Goal: Task Accomplishment & Management: Manage account settings

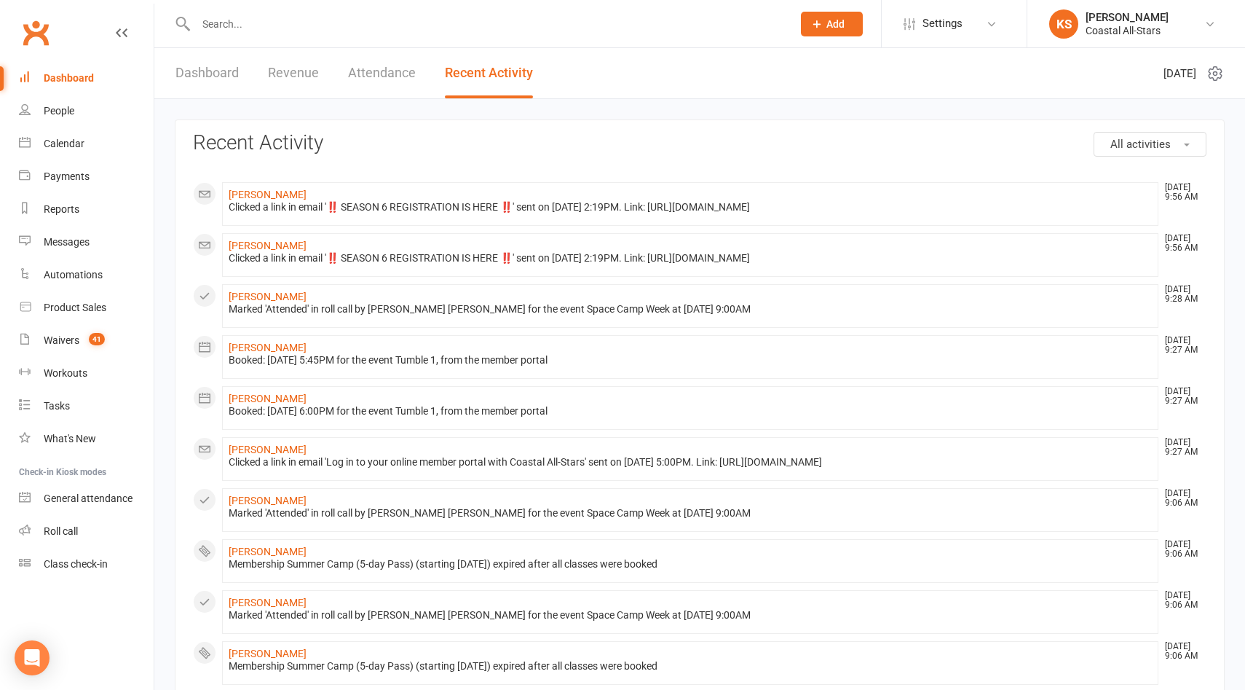
click at [240, 10] on div at bounding box center [478, 23] width 607 height 47
click at [240, 34] on div at bounding box center [478, 23] width 607 height 47
click at [240, 31] on input "text" at bounding box center [487, 24] width 591 height 20
paste input "dlmc757@yahoo.com"
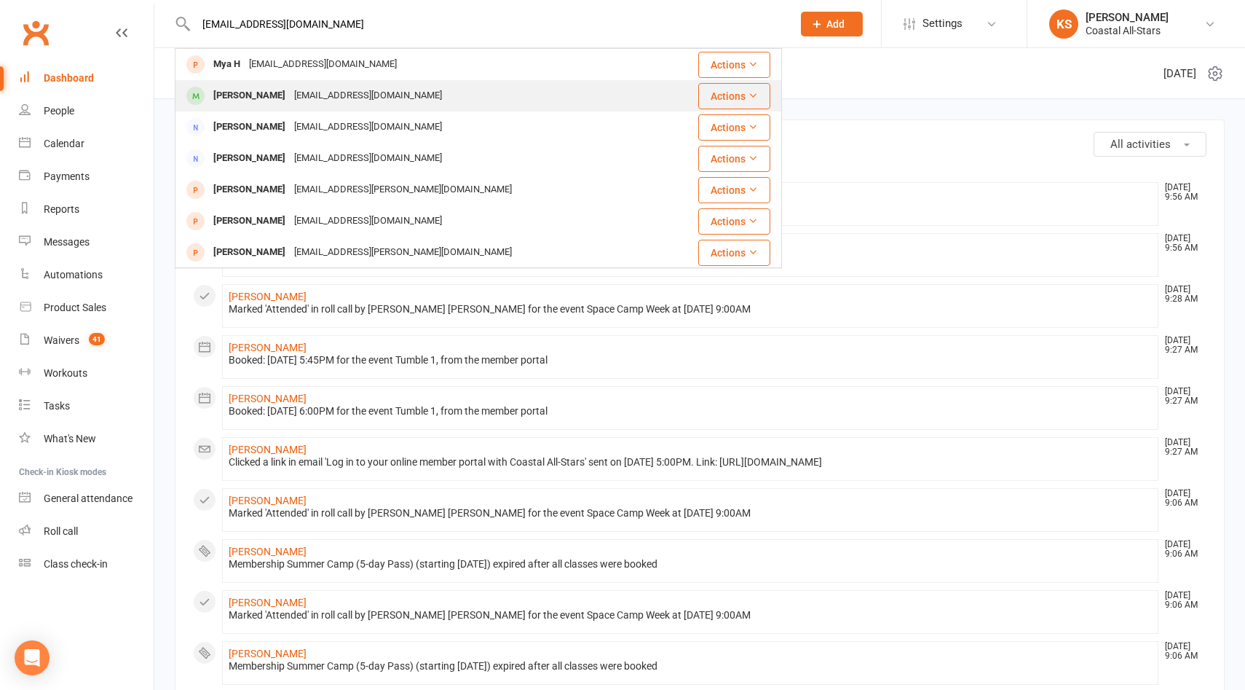
type input "dlmc757@yahoo.com"
click at [290, 90] on div "dlmc757@yahoo.com" at bounding box center [368, 95] width 157 height 21
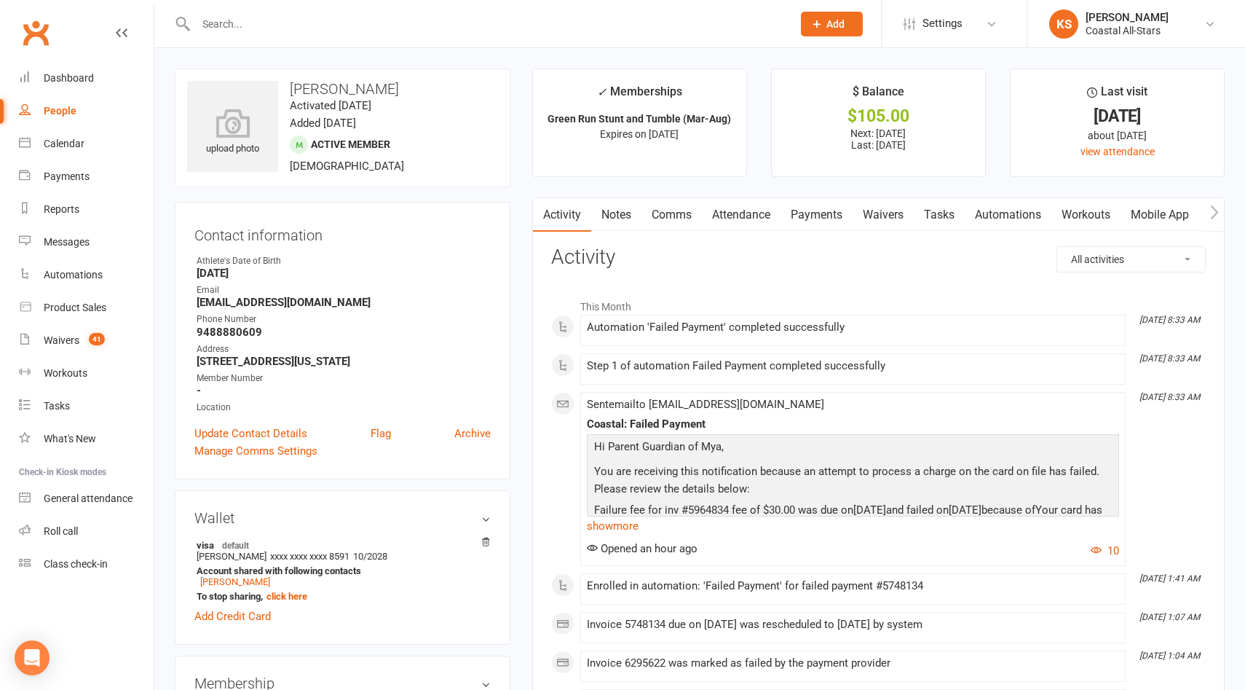
click at [827, 214] on link "Payments" at bounding box center [817, 215] width 72 height 34
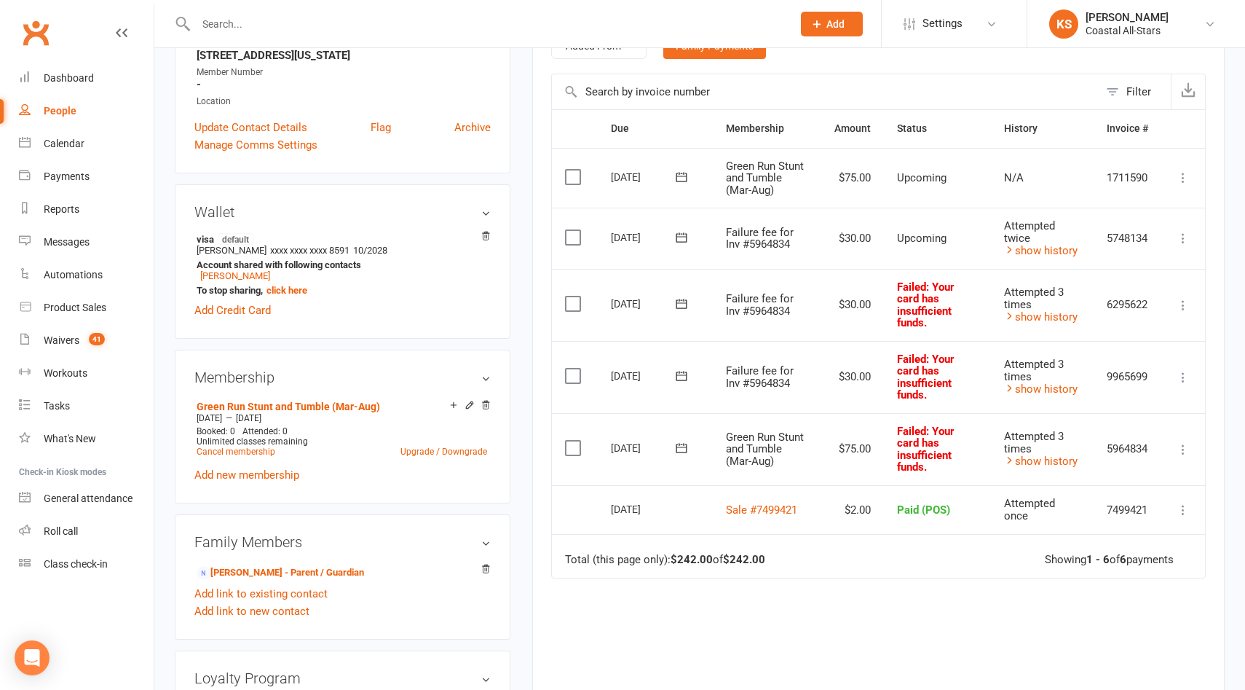
scroll to position [312, 0]
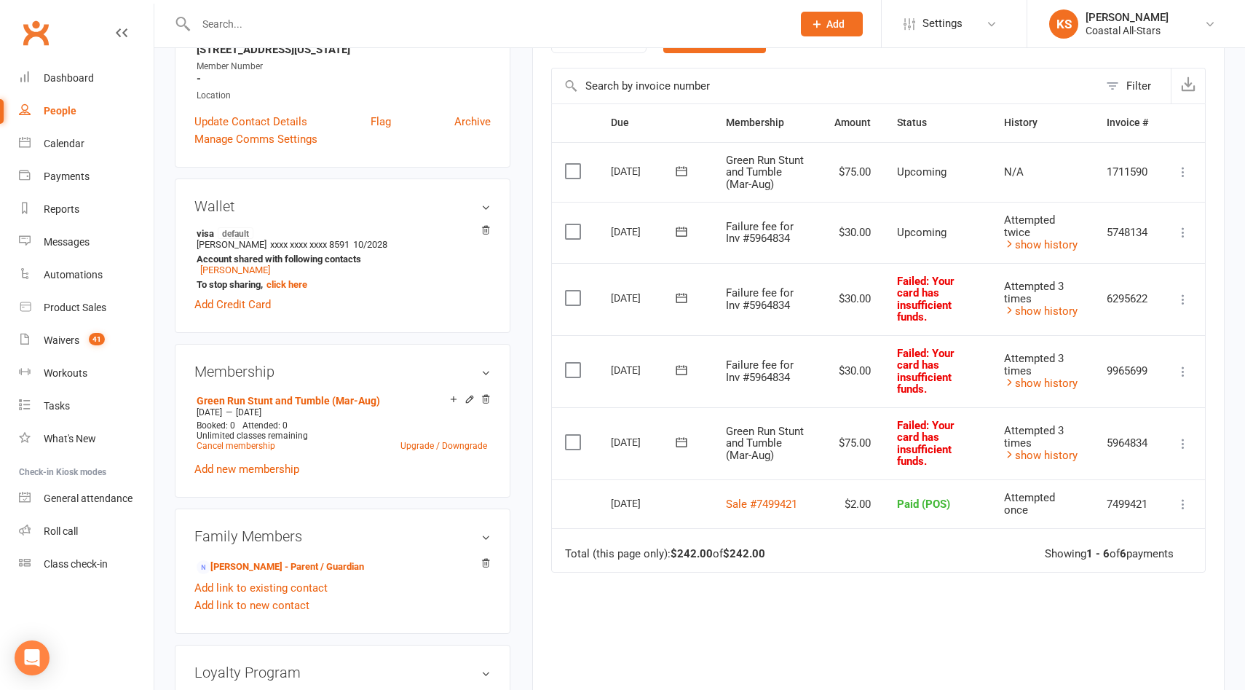
click at [1185, 441] on icon at bounding box center [1183, 443] width 15 height 15
click at [1127, 555] on link "Skip" at bounding box center [1119, 559] width 144 height 29
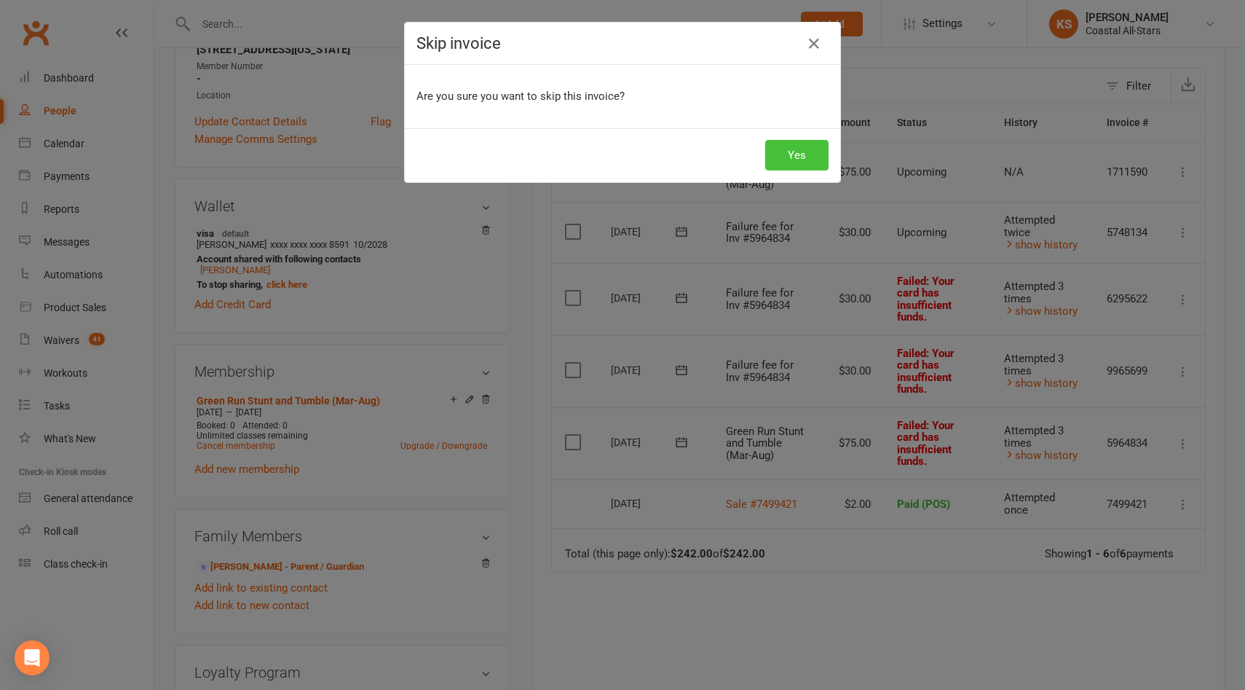
click at [787, 149] on button "Yes" at bounding box center [796, 155] width 63 height 31
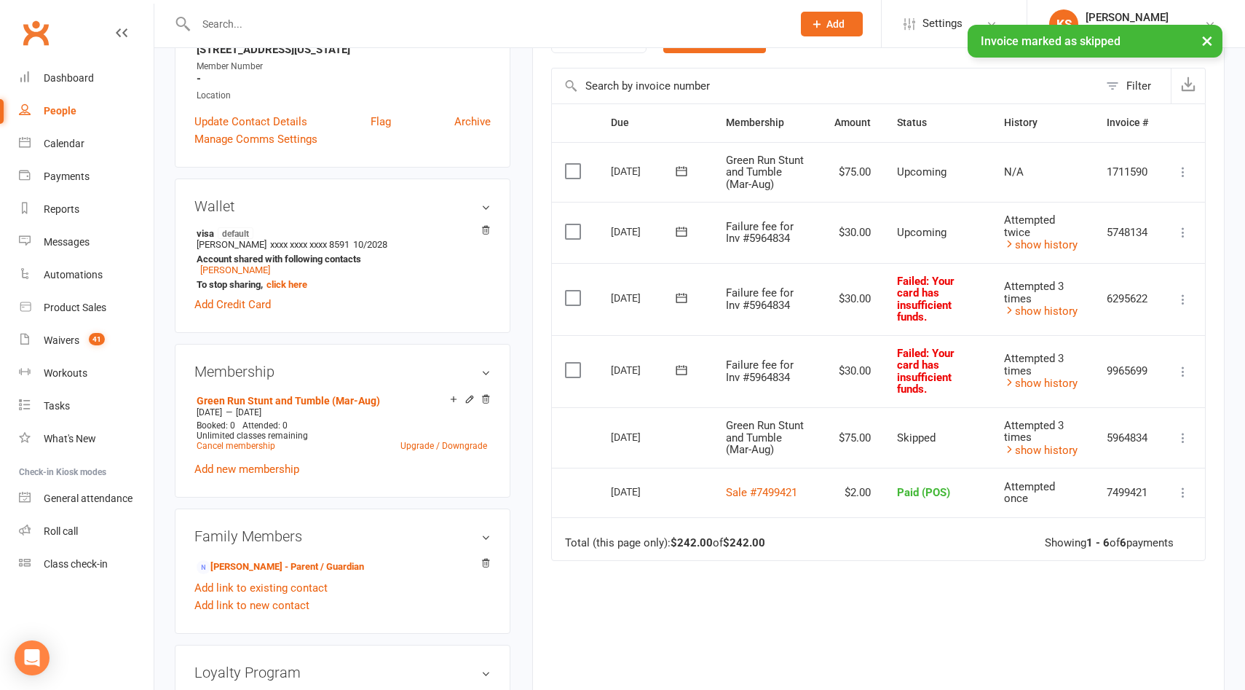
click at [1176, 370] on icon at bounding box center [1183, 371] width 15 height 15
click at [1136, 474] on link "Skip" at bounding box center [1119, 487] width 144 height 29
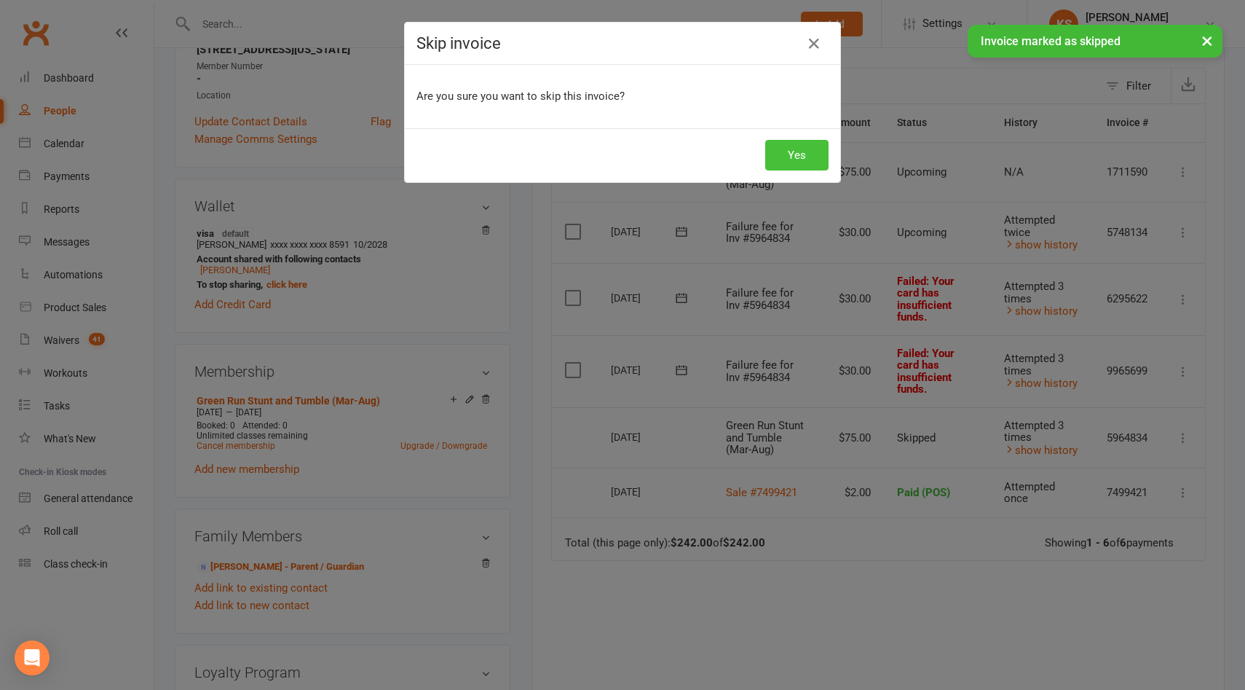
click at [804, 154] on button "Yes" at bounding box center [796, 155] width 63 height 31
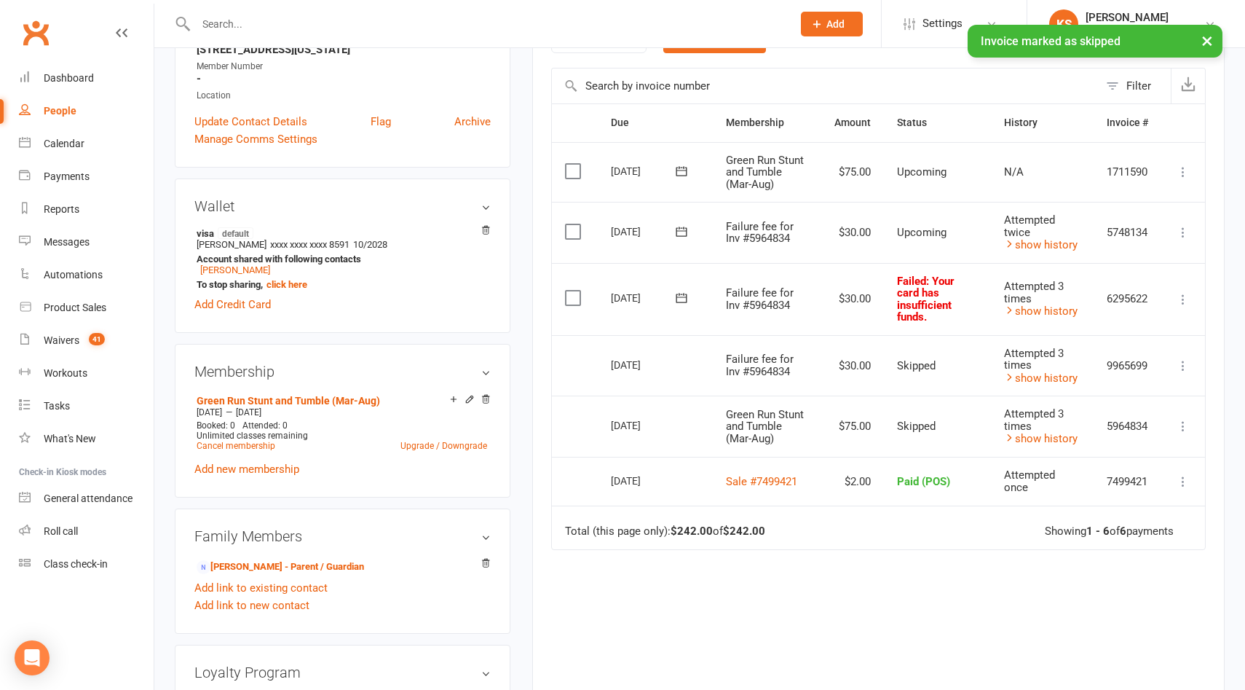
click at [1181, 296] on icon at bounding box center [1183, 299] width 15 height 15
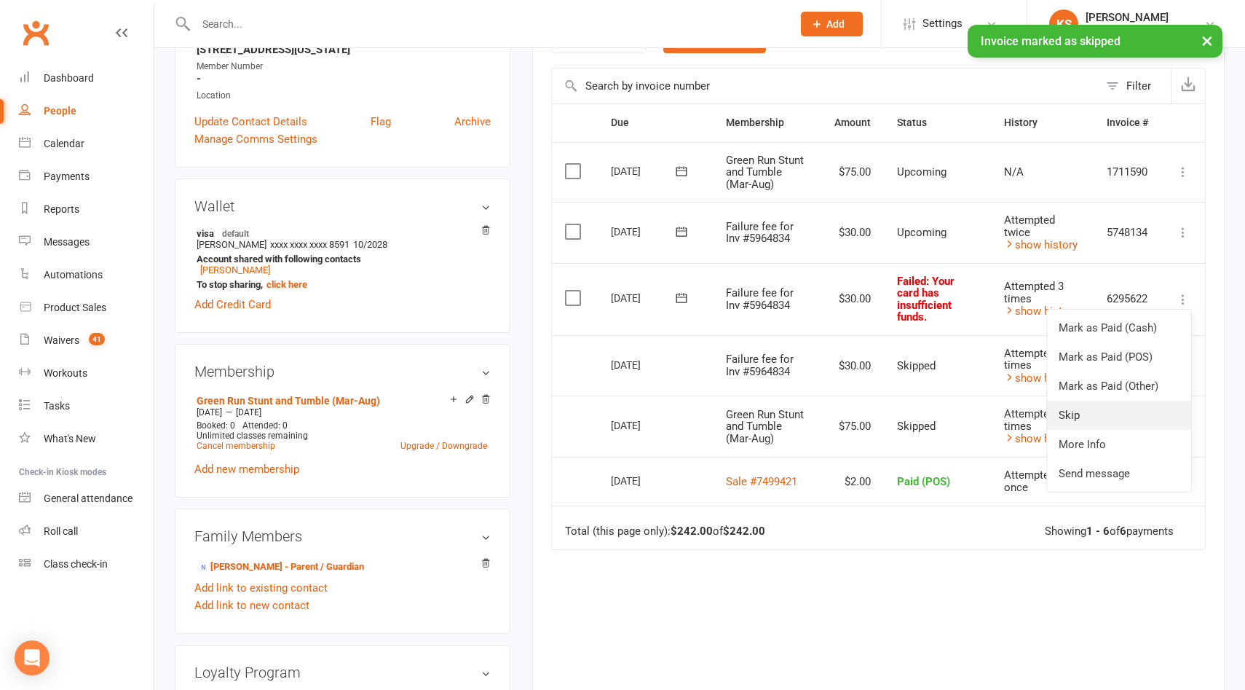
click at [1120, 414] on link "Skip" at bounding box center [1119, 415] width 144 height 29
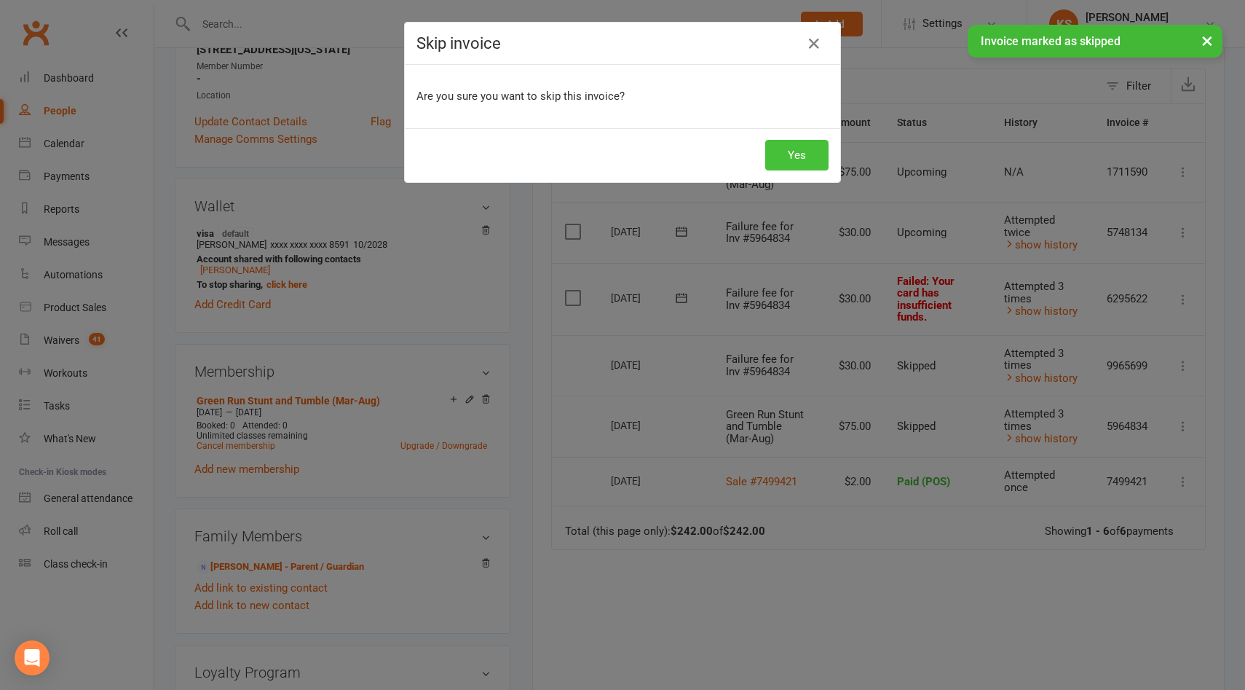
click at [776, 148] on button "Yes" at bounding box center [796, 155] width 63 height 31
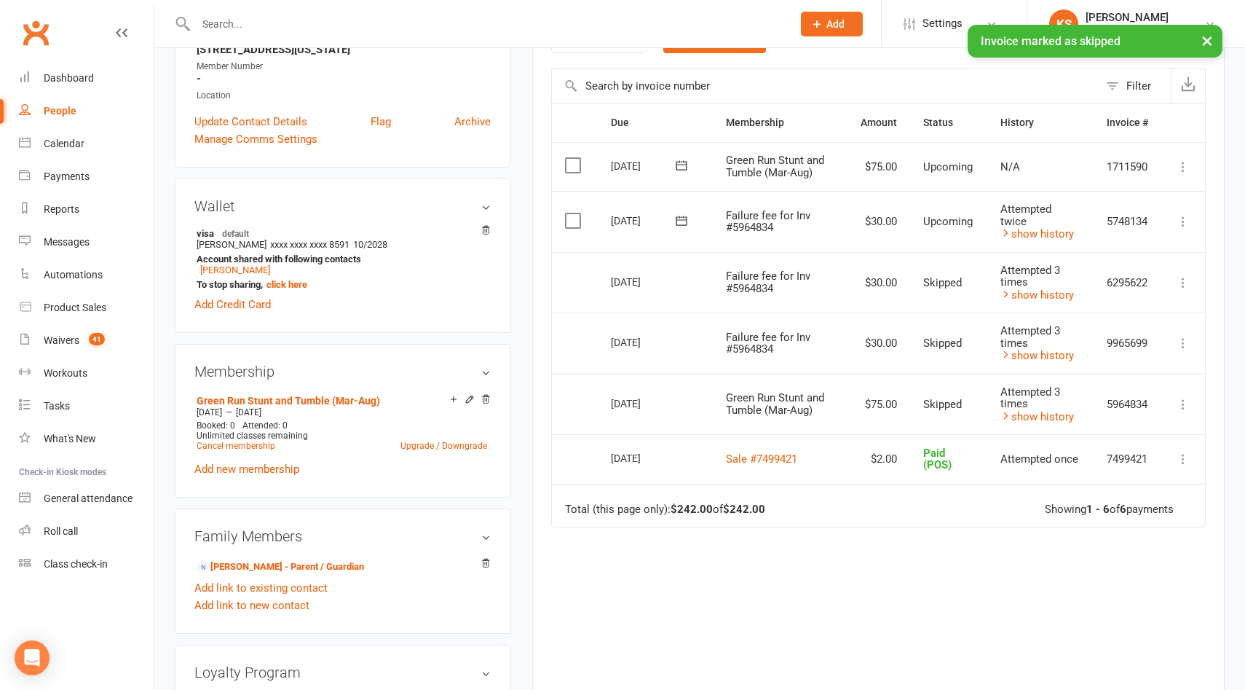
click at [1186, 214] on icon at bounding box center [1183, 221] width 15 height 15
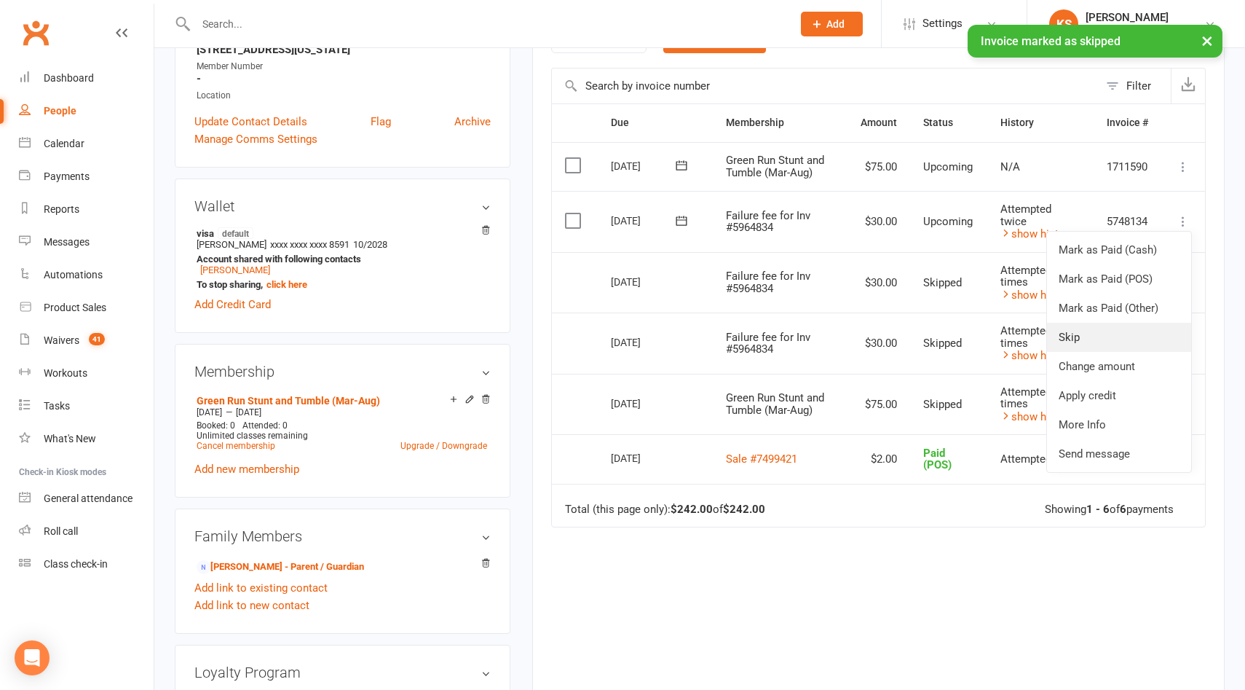
click at [1100, 336] on link "Skip" at bounding box center [1119, 337] width 144 height 29
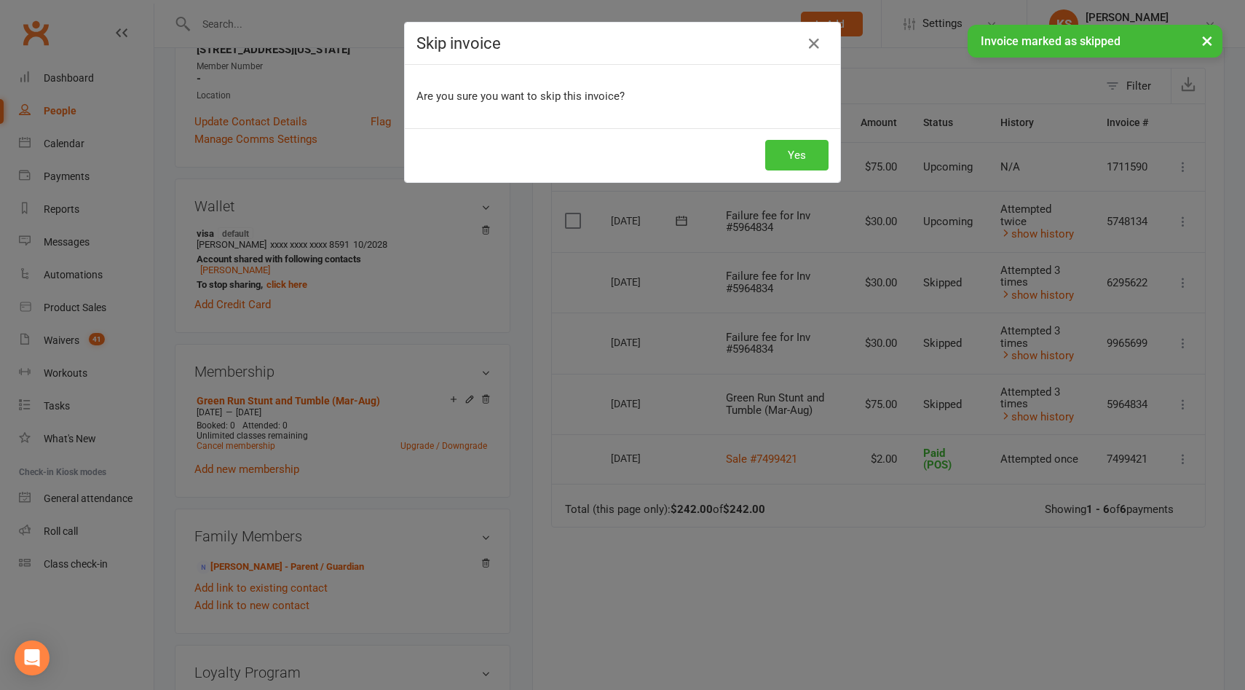
click at [802, 152] on button "Yes" at bounding box center [796, 155] width 63 height 31
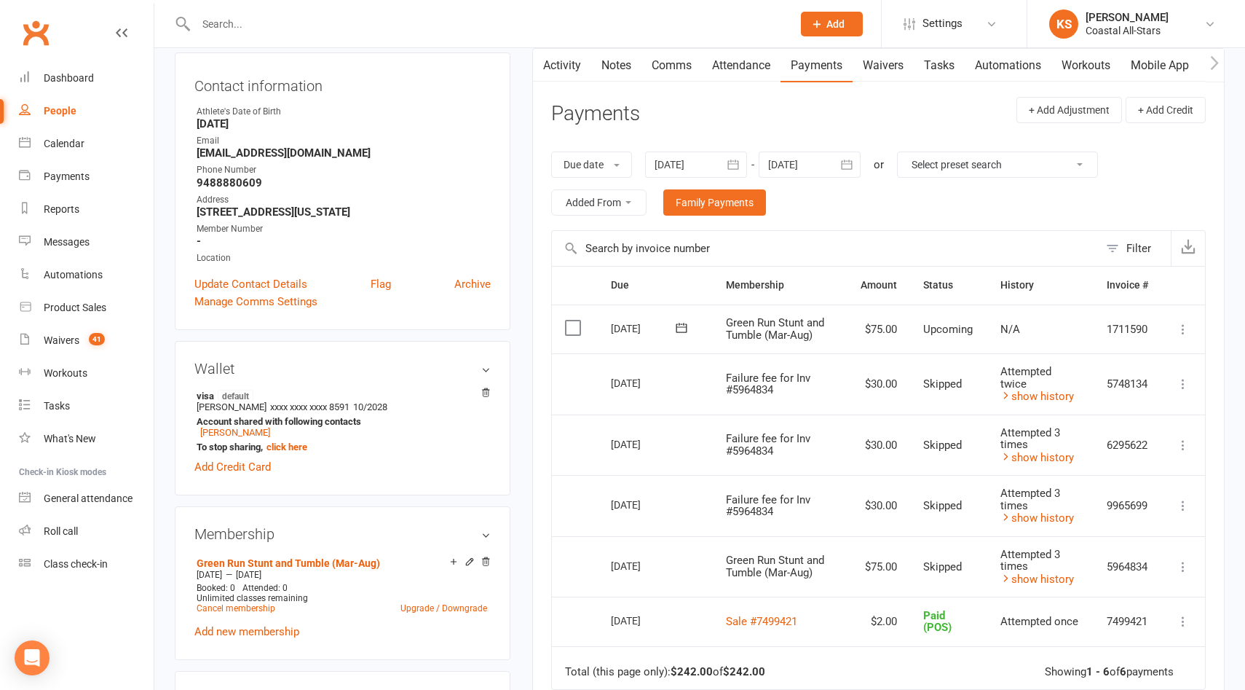
scroll to position [0, 0]
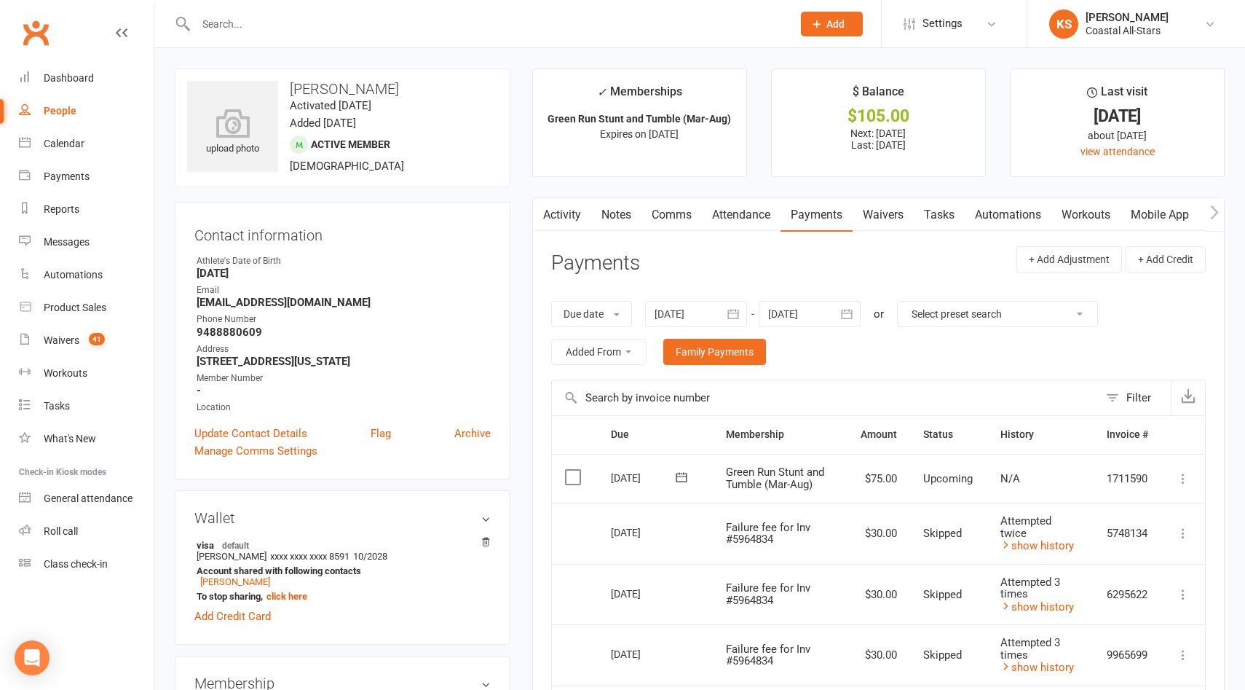
click at [296, 18] on input "text" at bounding box center [487, 24] width 591 height 20
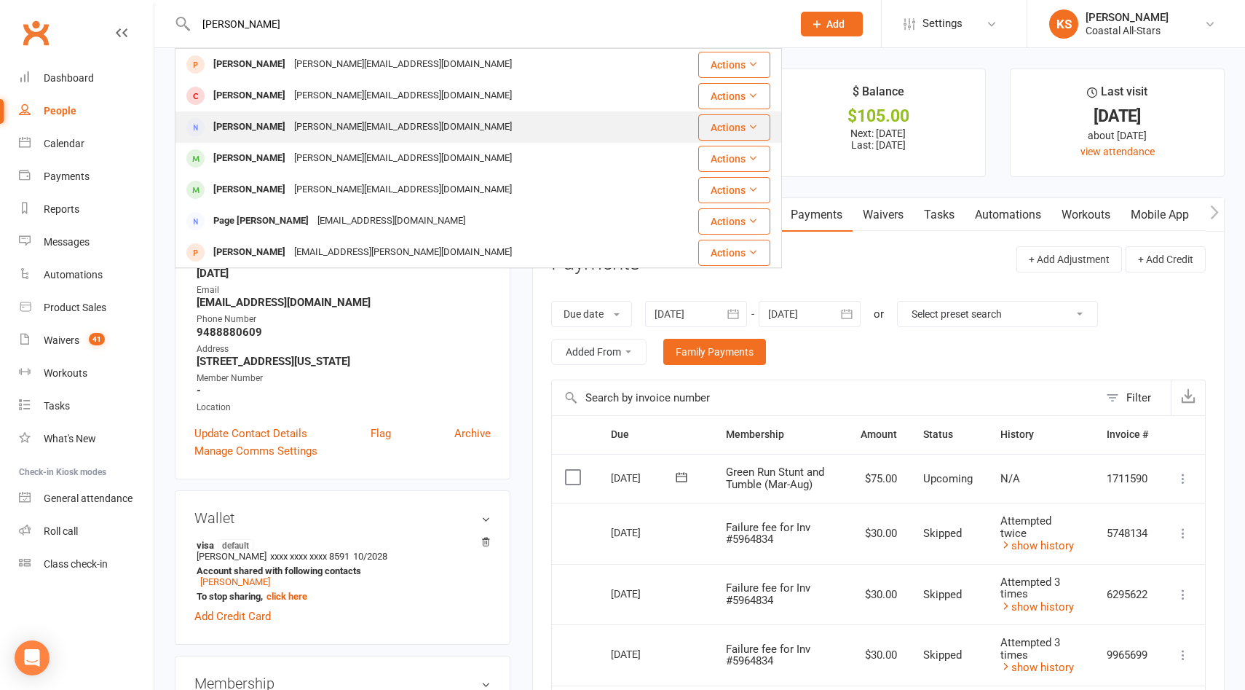
type input "atkinson"
click at [305, 129] on div "Katkinson@stagerightva.com" at bounding box center [403, 127] width 226 height 21
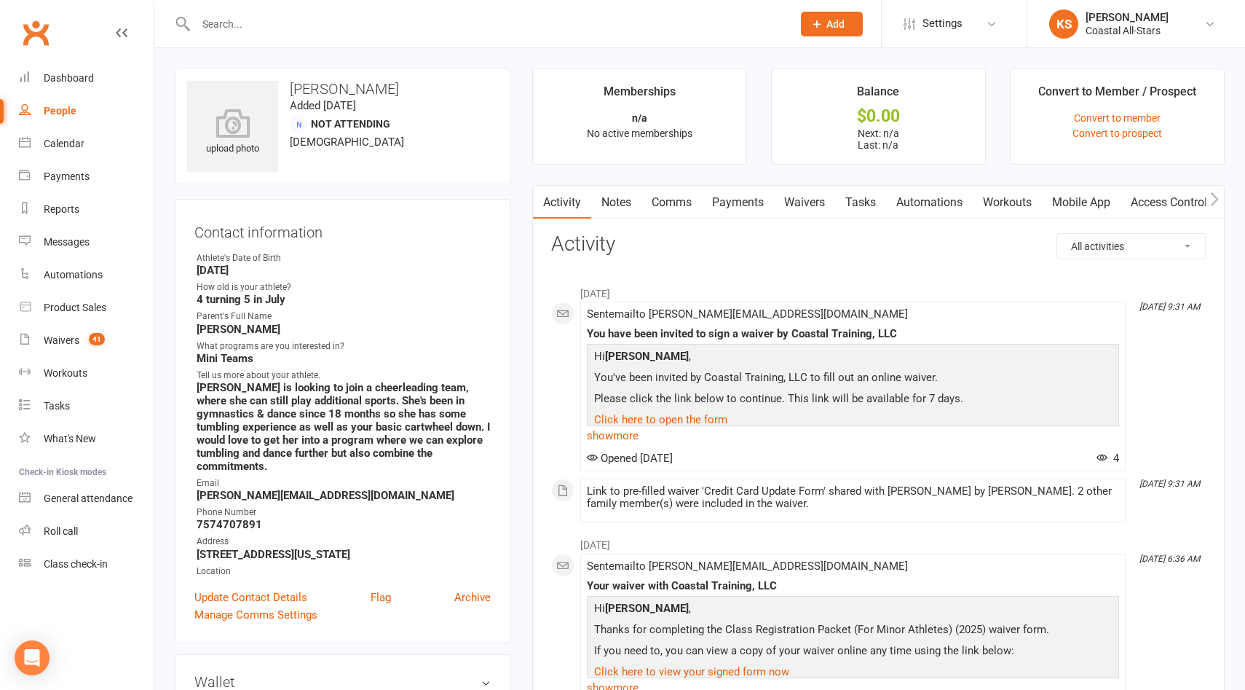
click at [788, 199] on link "Waivers" at bounding box center [804, 203] width 61 height 34
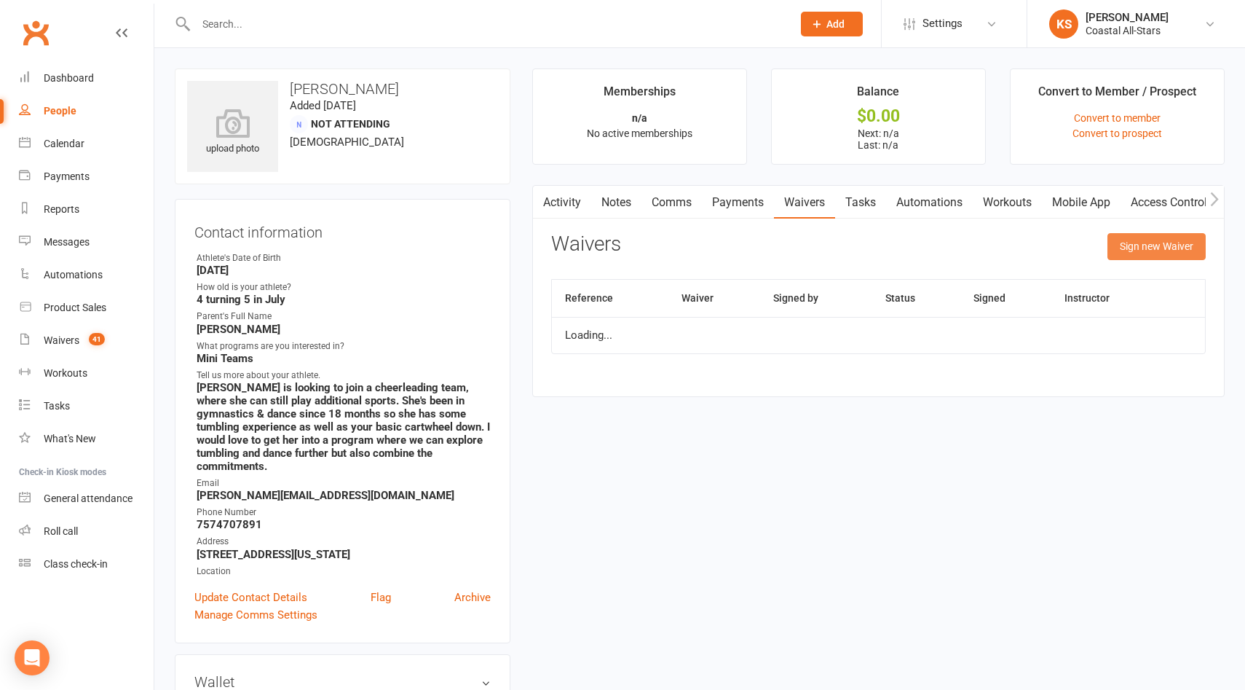
click at [1159, 249] on button "Sign new Waiver" at bounding box center [1157, 246] width 98 height 26
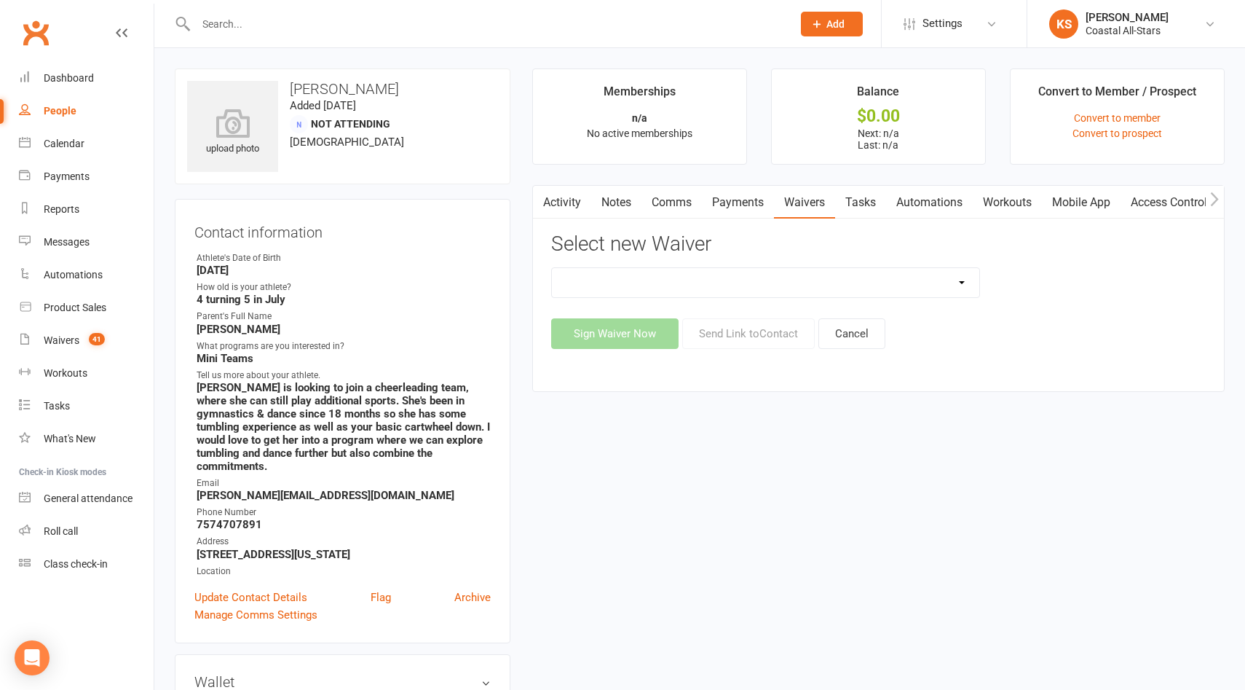
click at [963, 283] on select "AcroYoga 757 Special Event Waiver ACS Event Waiver (03/31/23) Adult 757 Event W…" at bounding box center [766, 282] width 428 height 29
select select "5626"
click at [776, 336] on button "Send Link to Contact" at bounding box center [748, 333] width 133 height 31
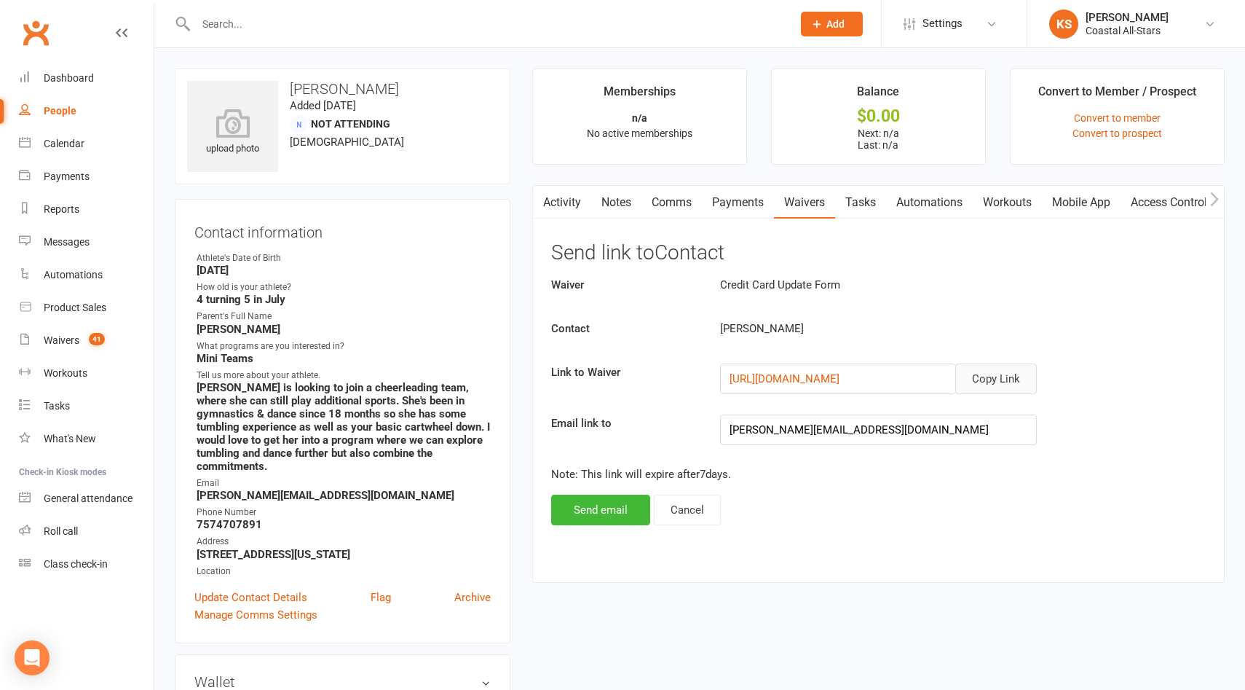
click at [1007, 363] on button "Copy Link" at bounding box center [996, 378] width 82 height 31
click at [268, 26] on input "text" at bounding box center [487, 24] width 591 height 20
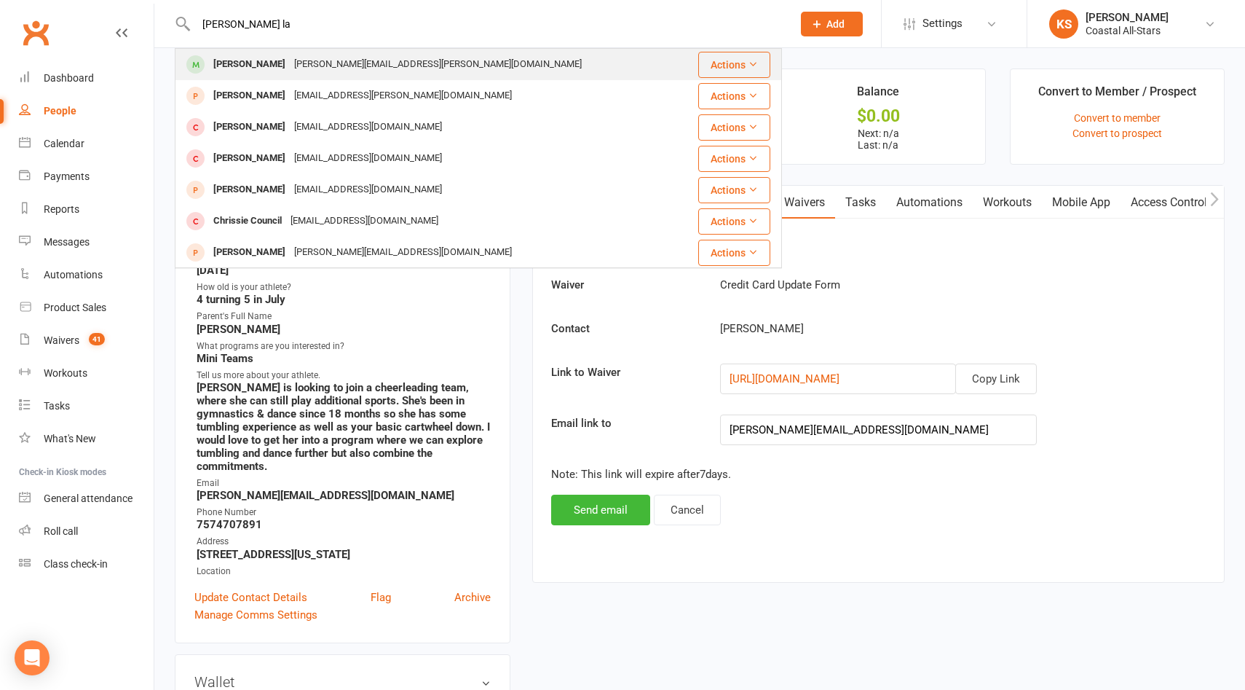
type input "essie la"
click at [331, 65] on div "[PERSON_NAME][EMAIL_ADDRESS][PERSON_NAME][DOMAIN_NAME]" at bounding box center [438, 64] width 296 height 21
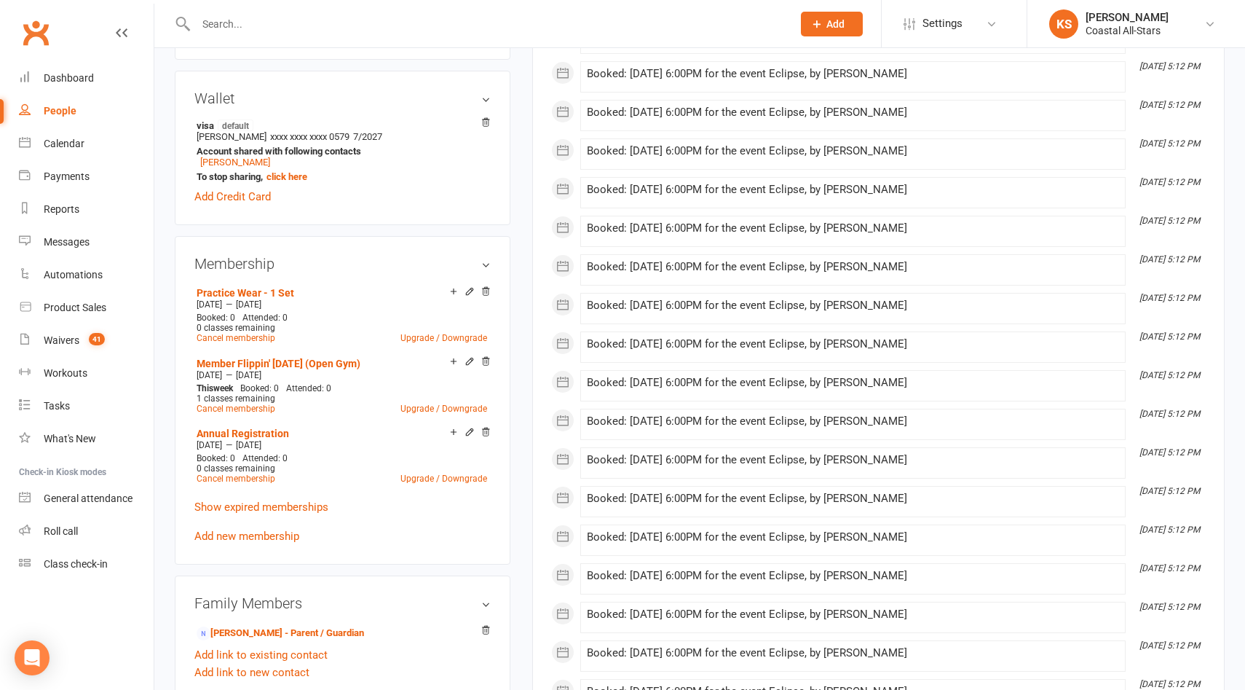
scroll to position [470, 0]
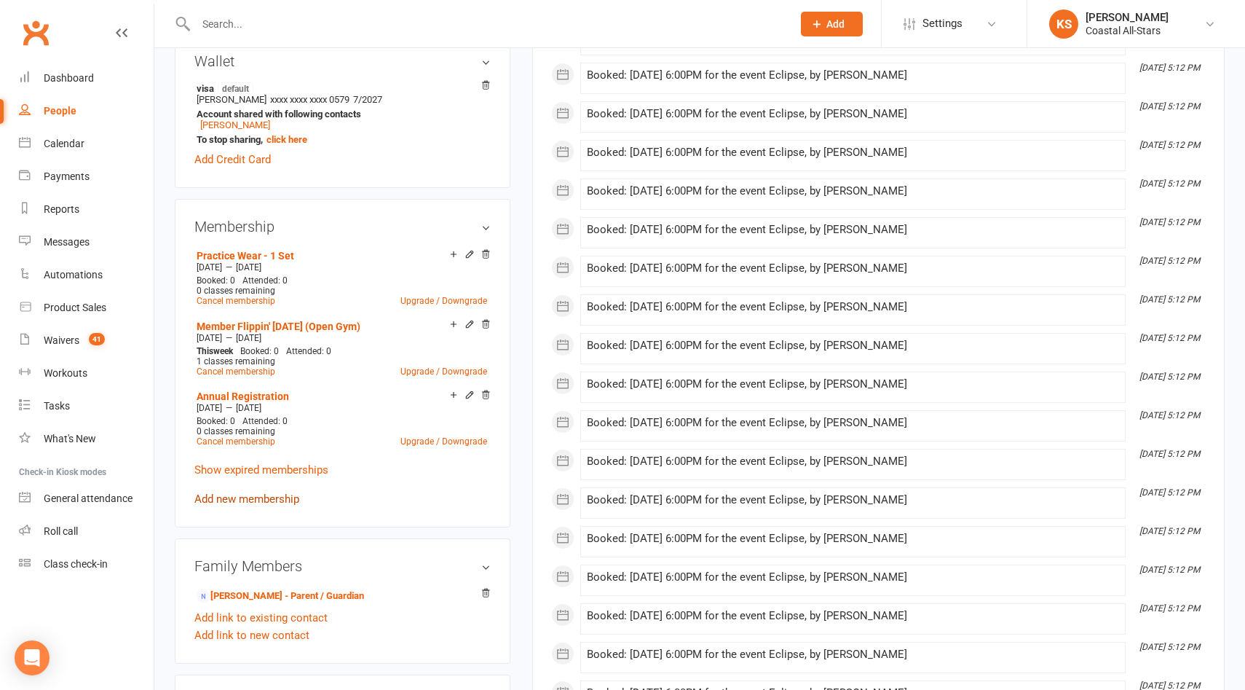
click at [263, 492] on link "Add new membership" at bounding box center [246, 498] width 105 height 13
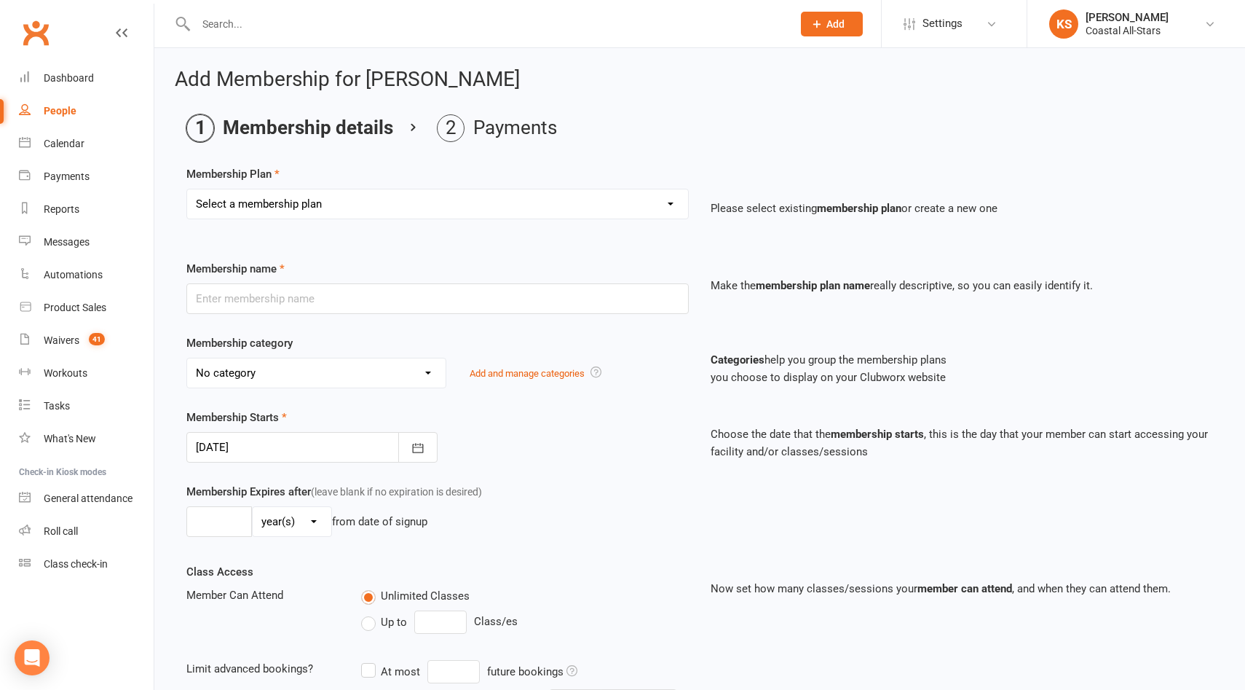
click at [377, 209] on select "Select a membership plan Create new Membership Plan Trial Class Coastal Members…" at bounding box center [437, 203] width 501 height 29
select select "12"
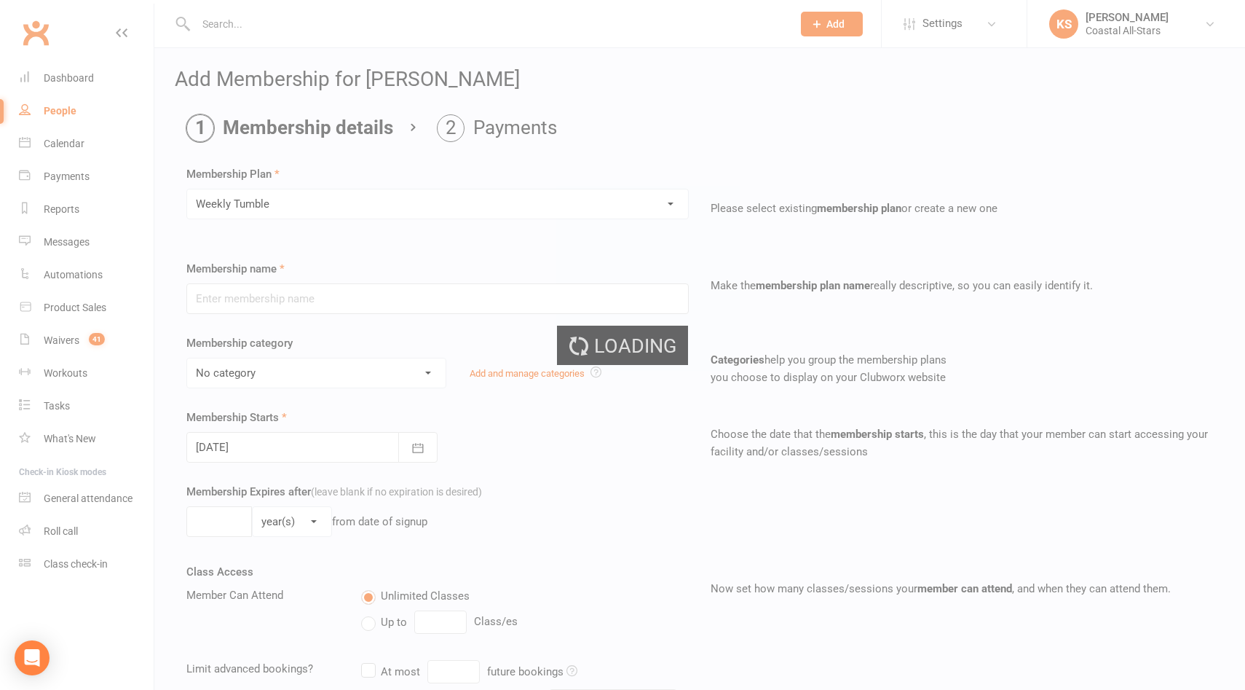
type input "Weekly Tumble"
select select "3"
type input "0"
type input "1"
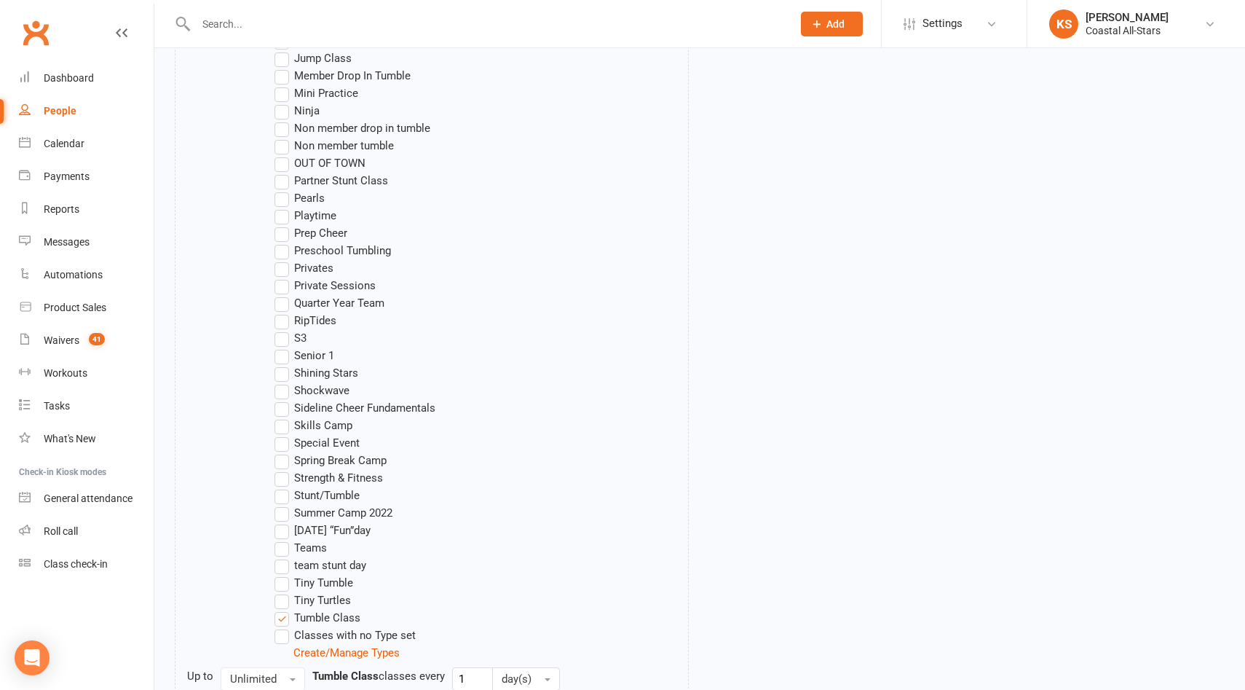
scroll to position [1357, 0]
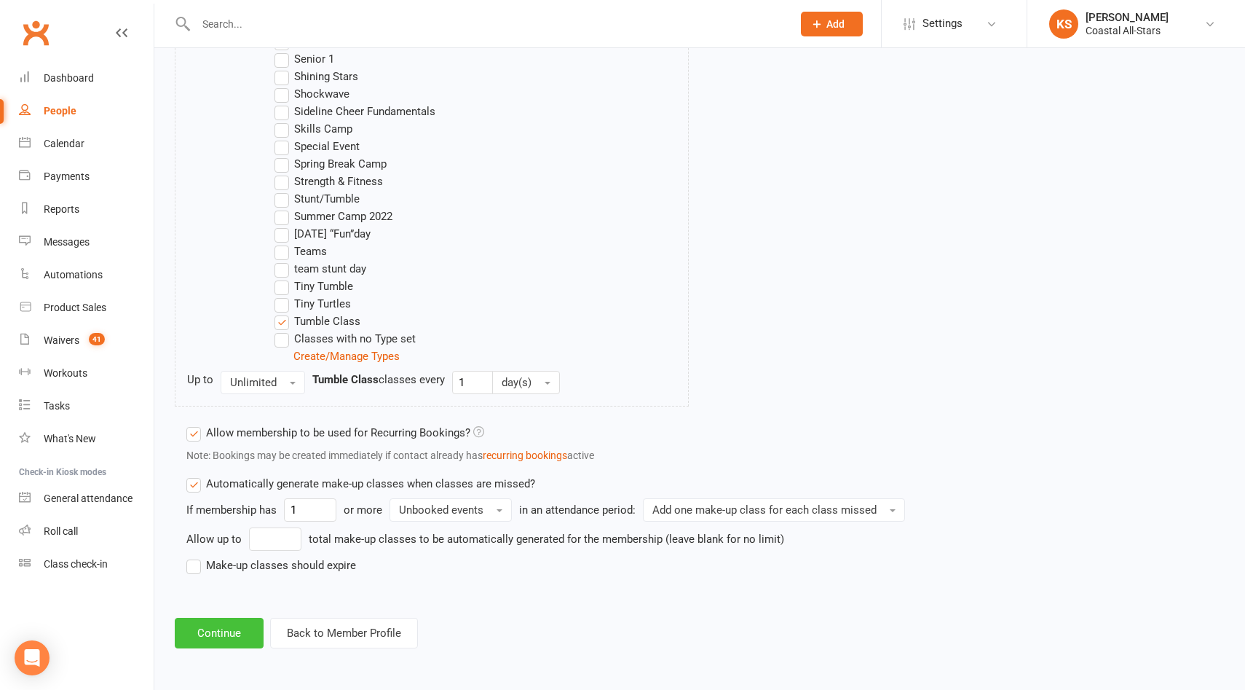
click at [232, 627] on button "Continue" at bounding box center [219, 633] width 89 height 31
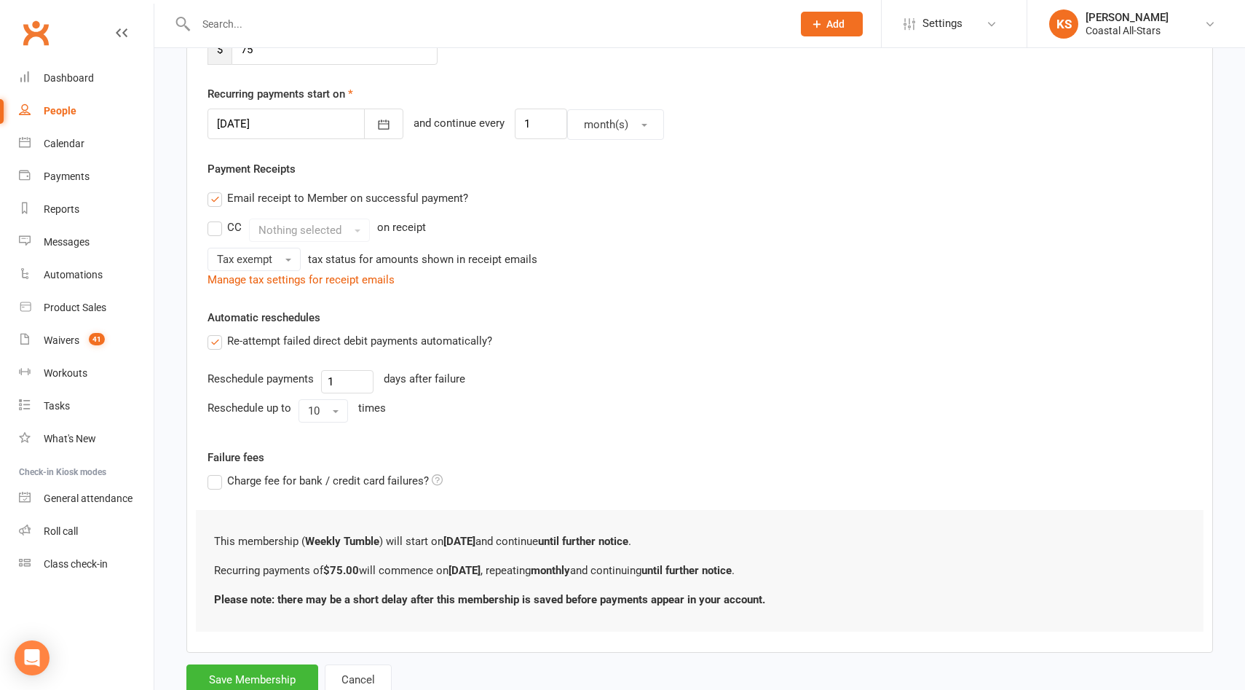
scroll to position [369, 0]
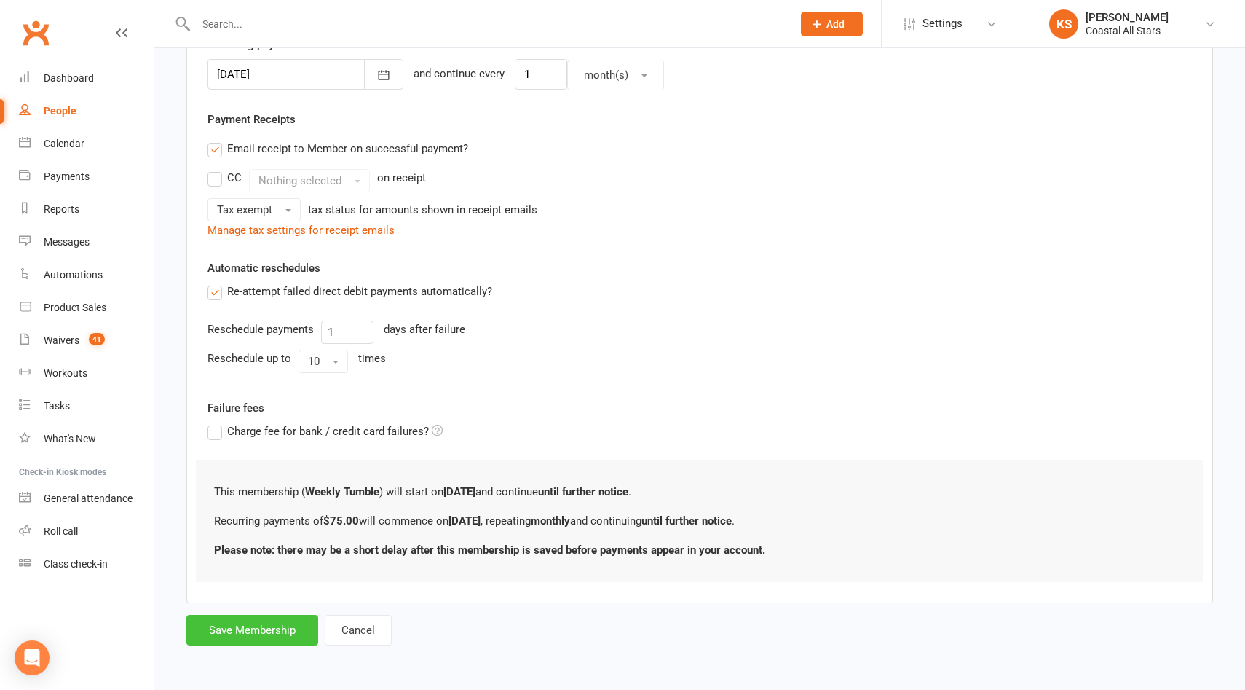
click at [270, 636] on button "Save Membership" at bounding box center [252, 630] width 132 height 31
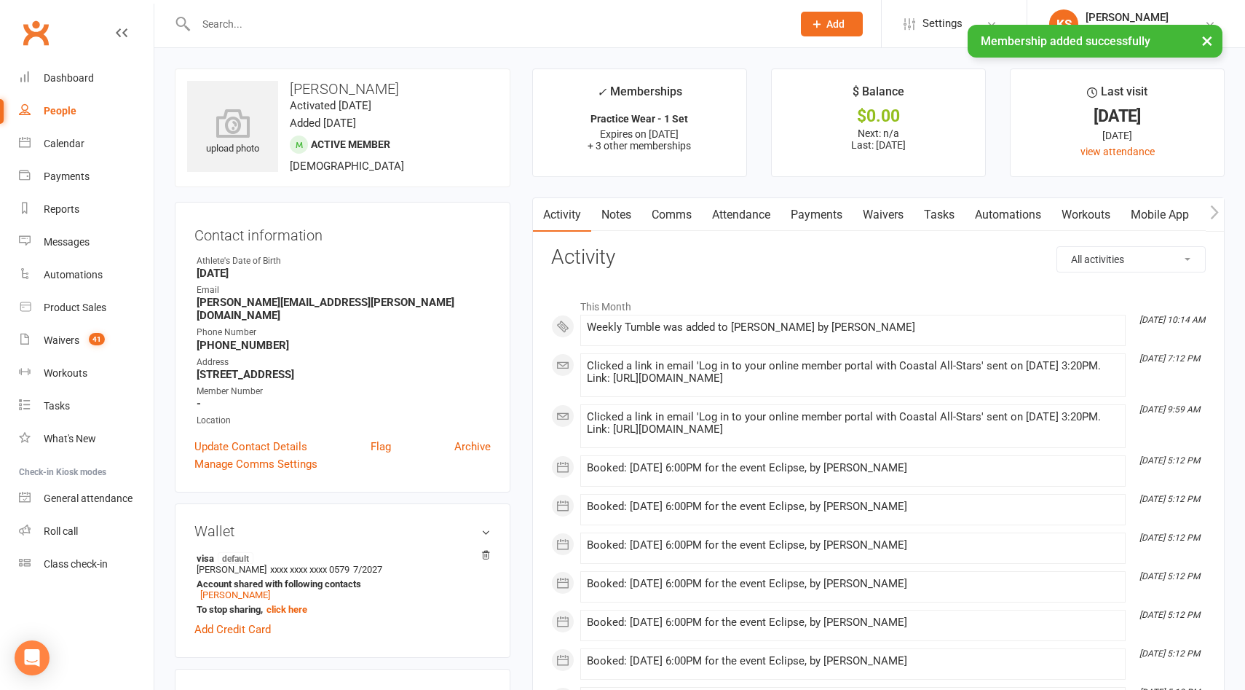
click at [824, 218] on link "Payments" at bounding box center [817, 215] width 72 height 34
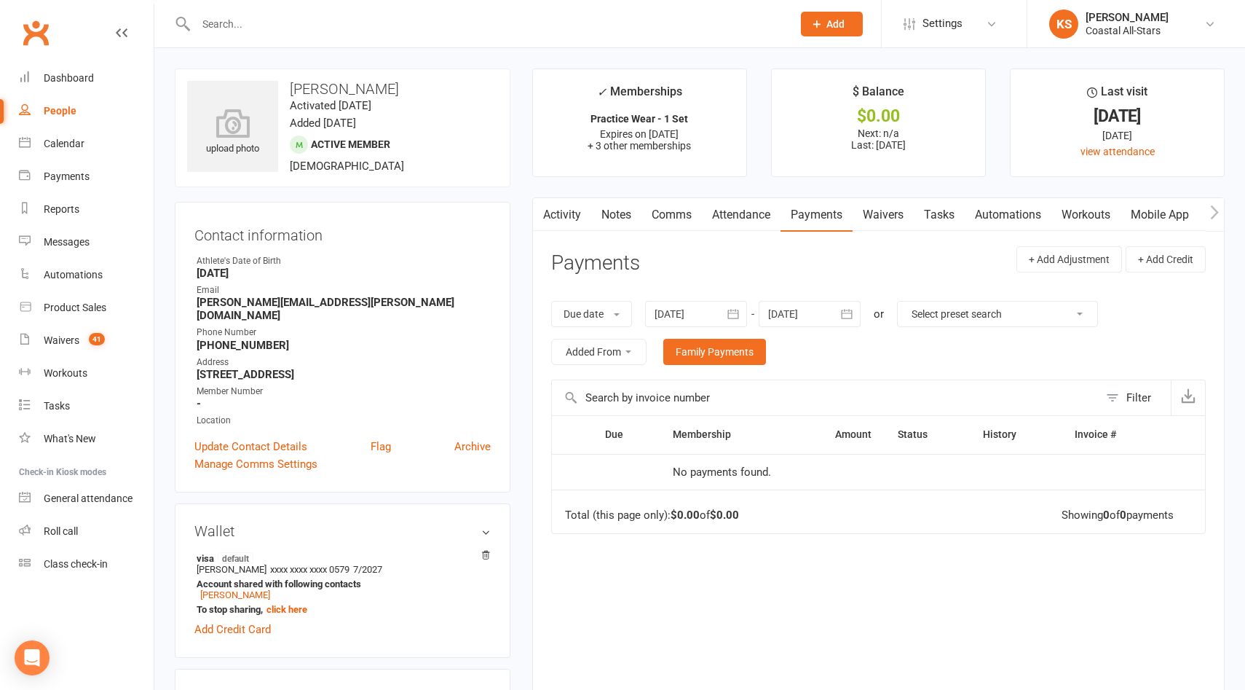
click at [719, 311] on div at bounding box center [696, 314] width 102 height 26
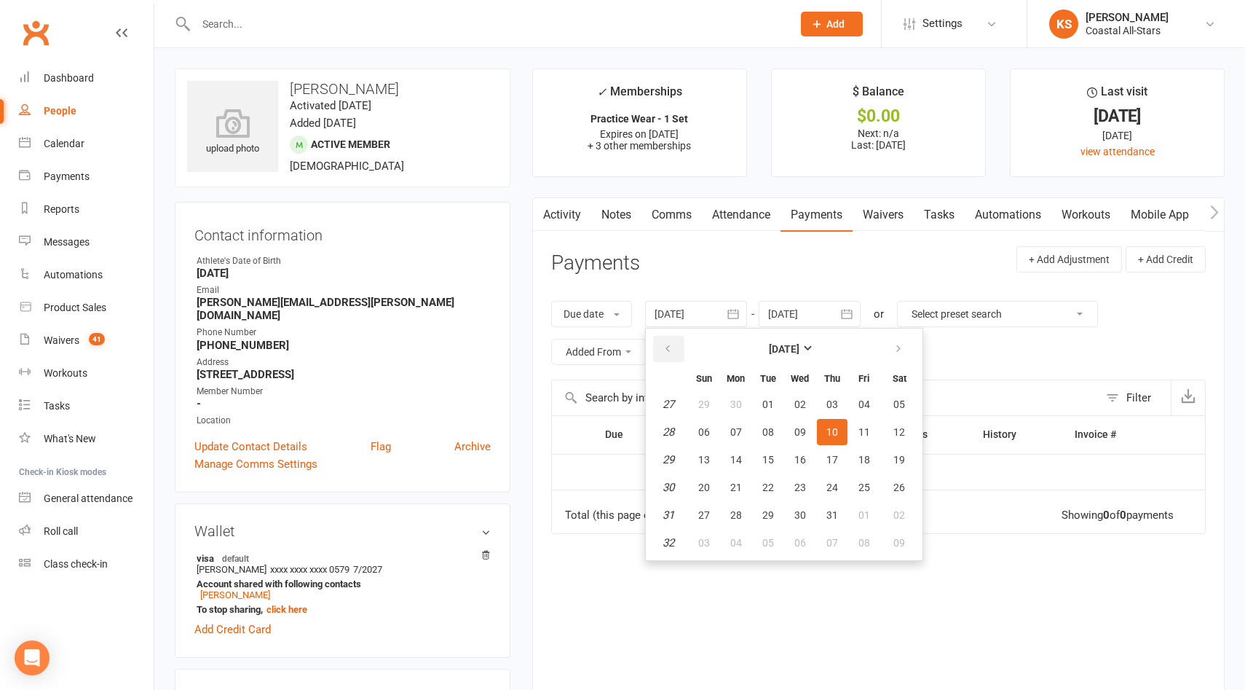
click at [673, 352] on icon "button" at bounding box center [668, 349] width 10 height 12
click at [761, 398] on button "01" at bounding box center [768, 404] width 31 height 26
type input "01 Apr 2025"
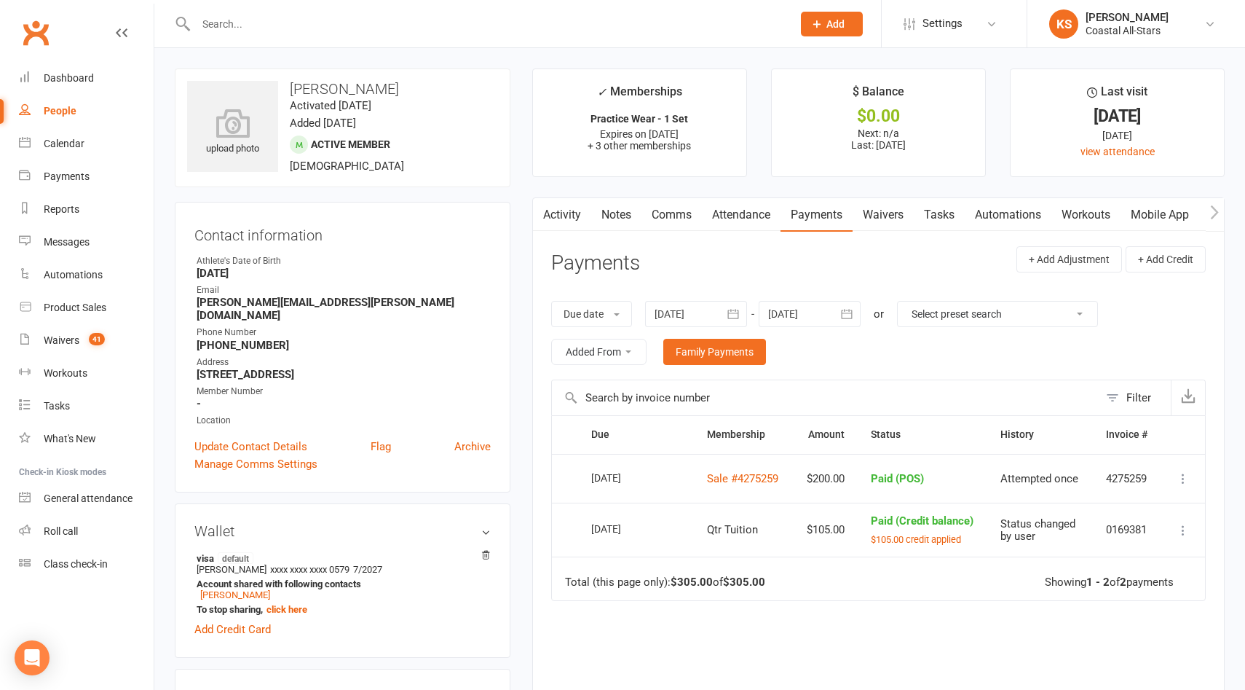
click at [1179, 480] on icon at bounding box center [1183, 478] width 15 height 15
click at [939, 628] on div "Due Contact Membership Amount Status History Invoice # Select this 28 Apr 2025 …" at bounding box center [878, 601] width 655 height 373
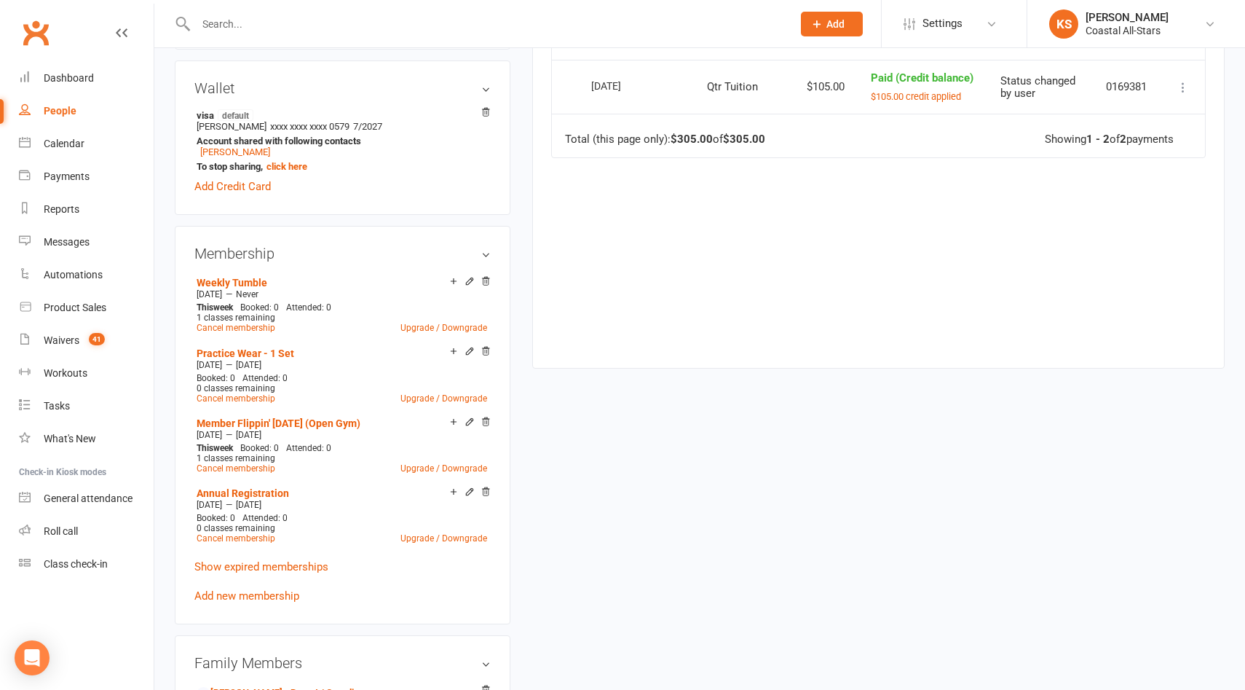
scroll to position [445, 0]
click at [248, 587] on link "Add new membership" at bounding box center [246, 593] width 105 height 13
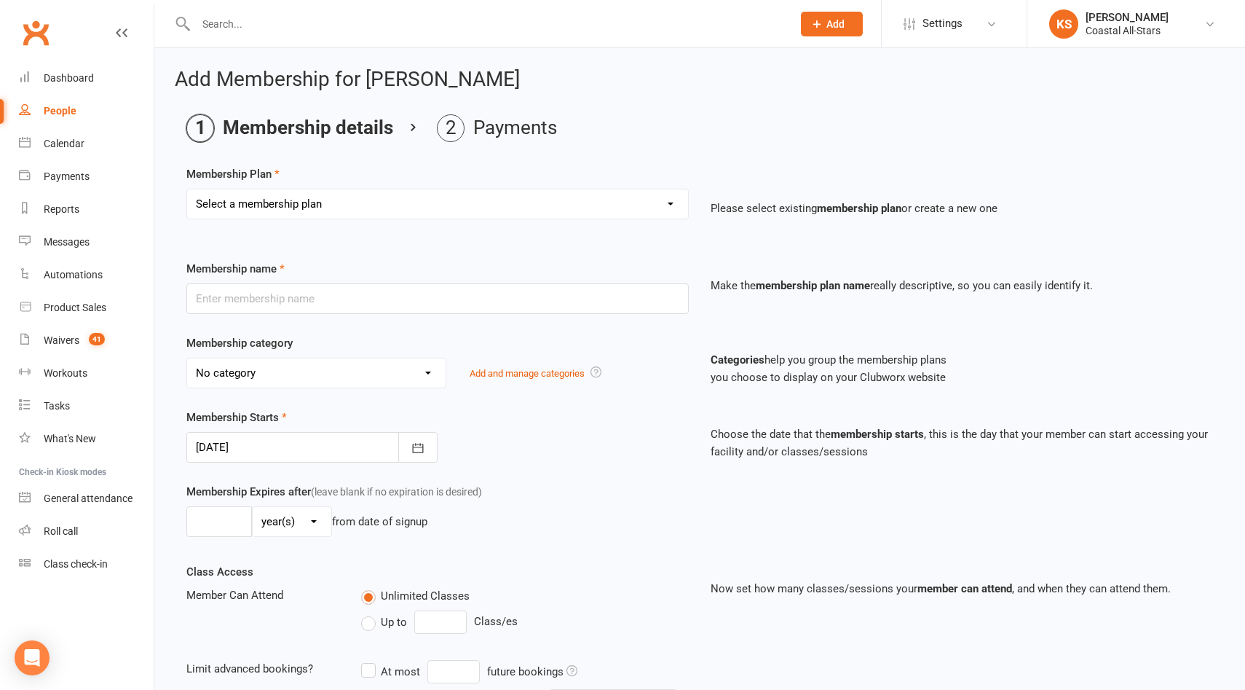
click at [371, 203] on select "Select a membership plan Create new Membership Plan Trial Class Coastal Members…" at bounding box center [437, 203] width 501 height 29
select select "11"
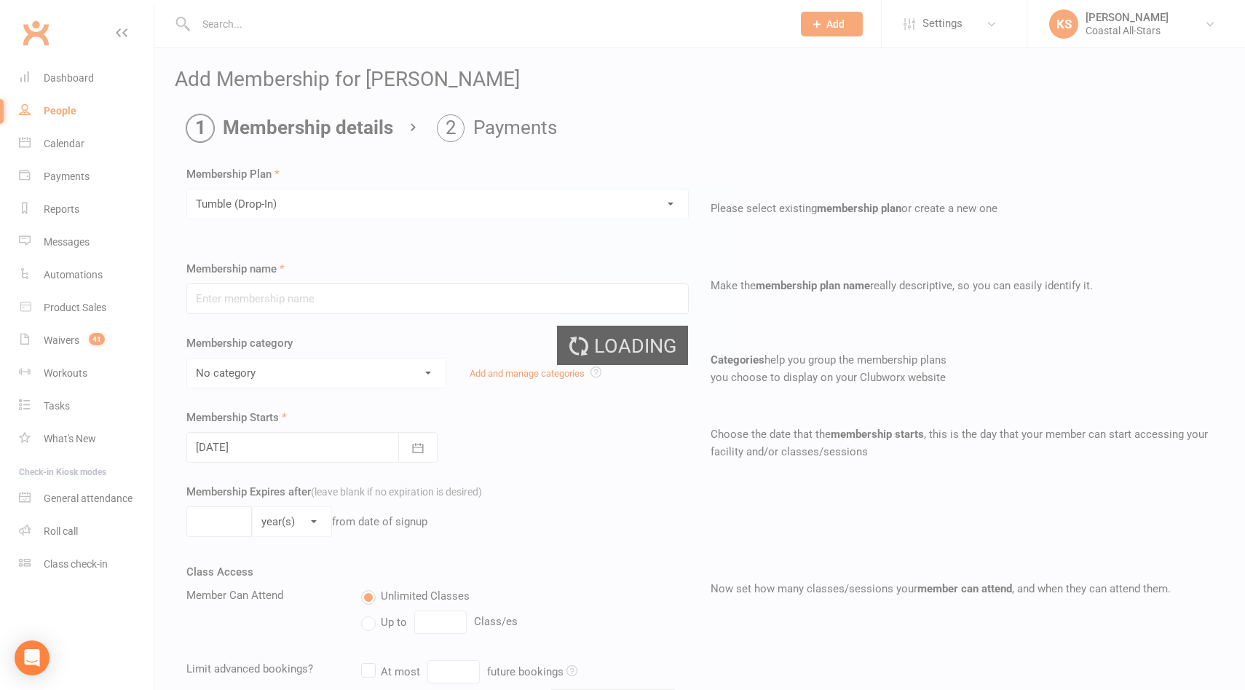
type input "Tumble (Drop-In)"
select select "3"
type input "1"
select select "2"
type input "1"
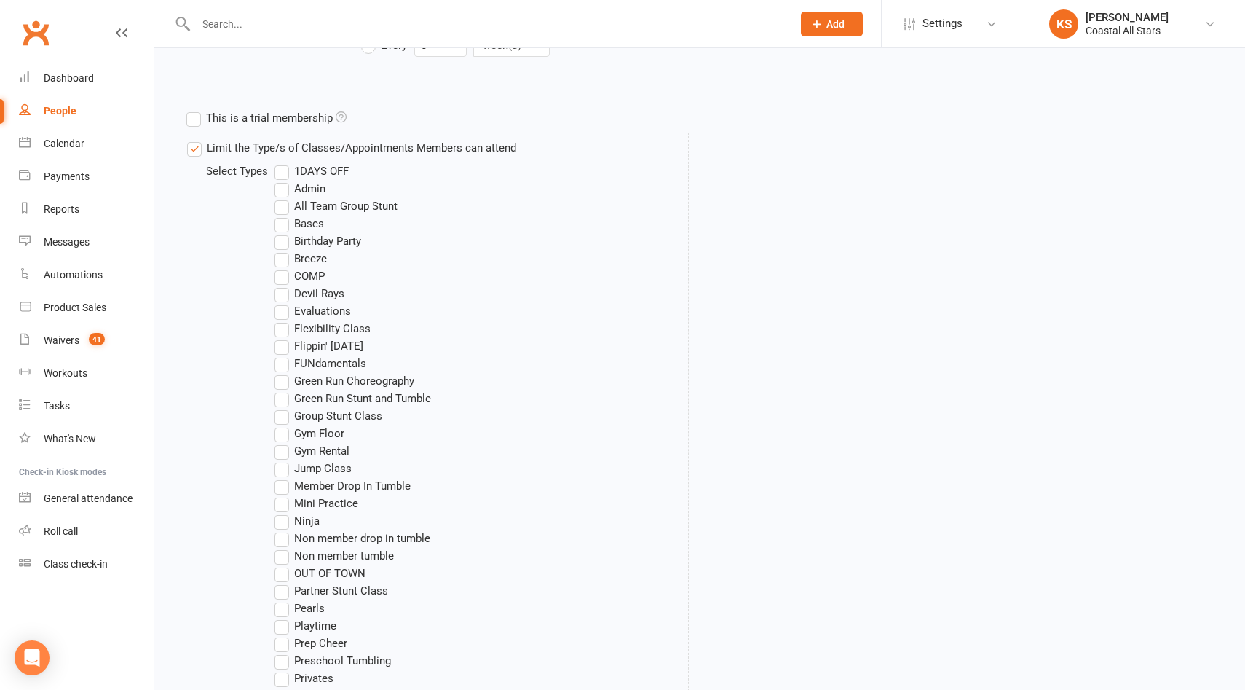
scroll to position [1266, 0]
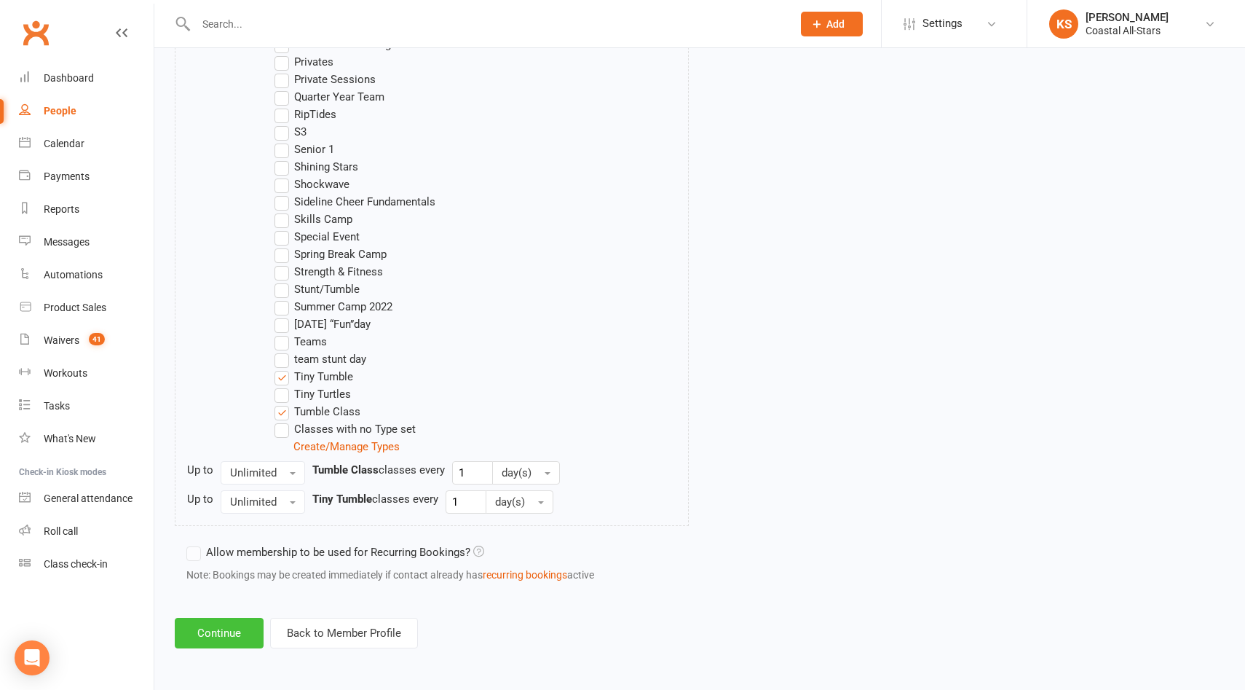
click at [232, 636] on button "Continue" at bounding box center [219, 633] width 89 height 31
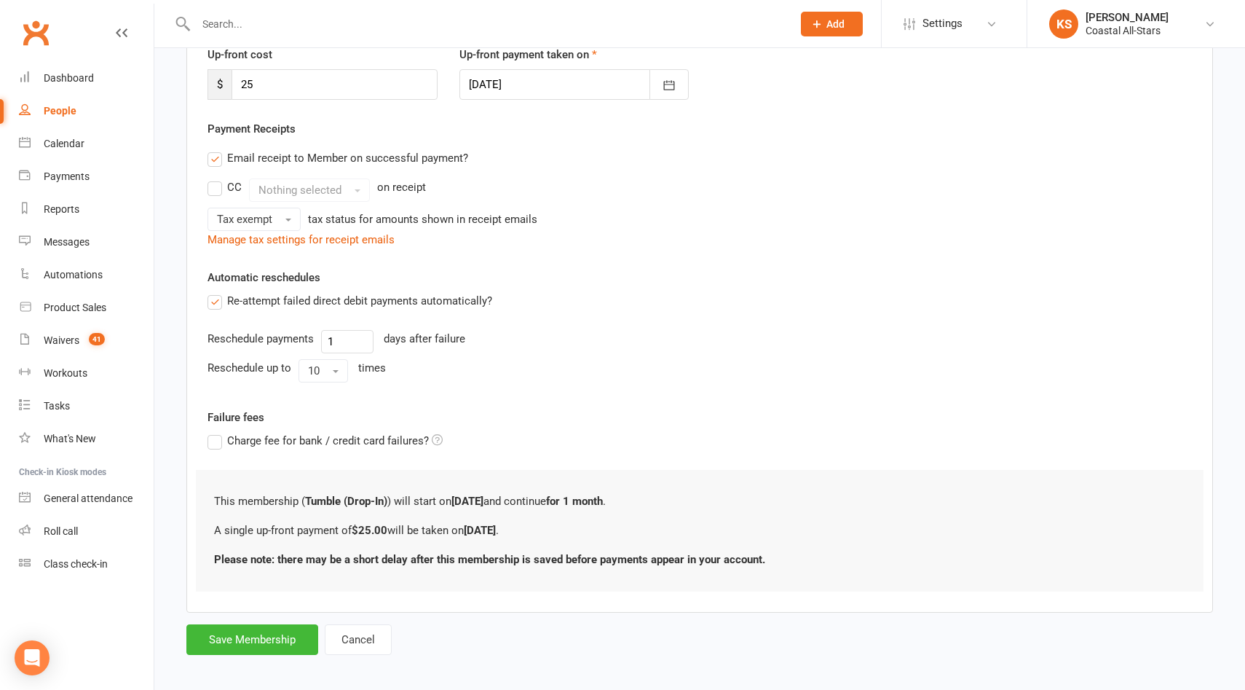
scroll to position [220, 0]
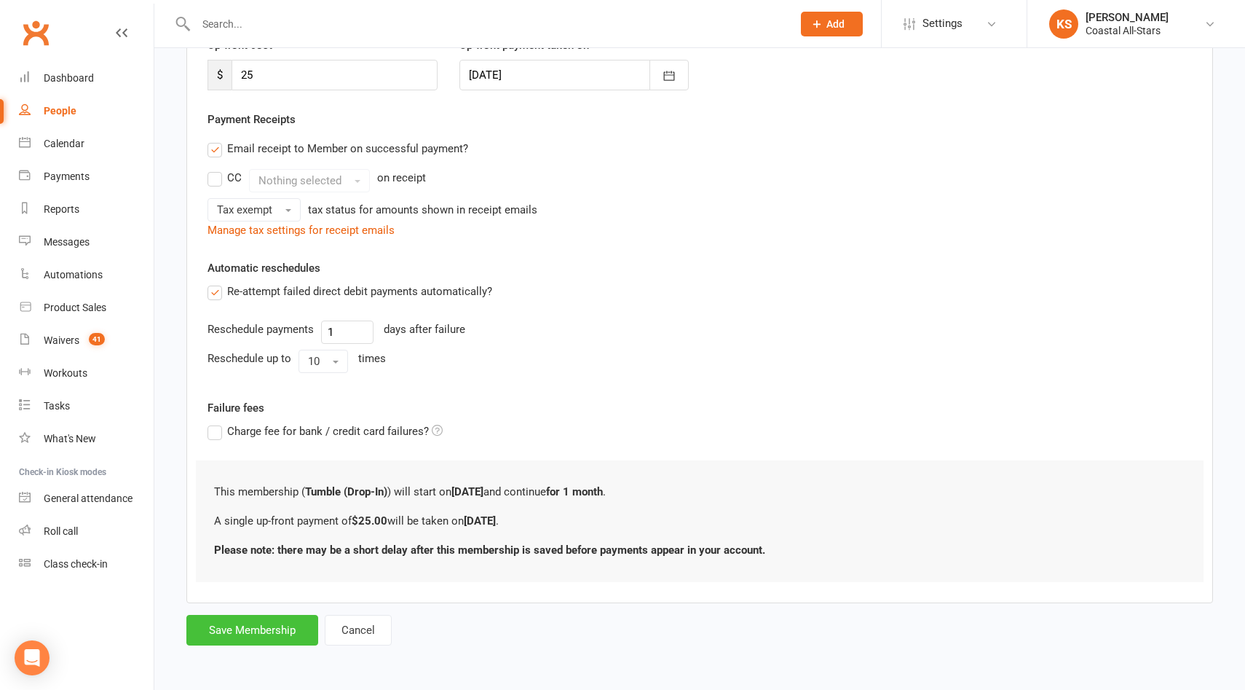
click at [266, 628] on button "Save Membership" at bounding box center [252, 630] width 132 height 31
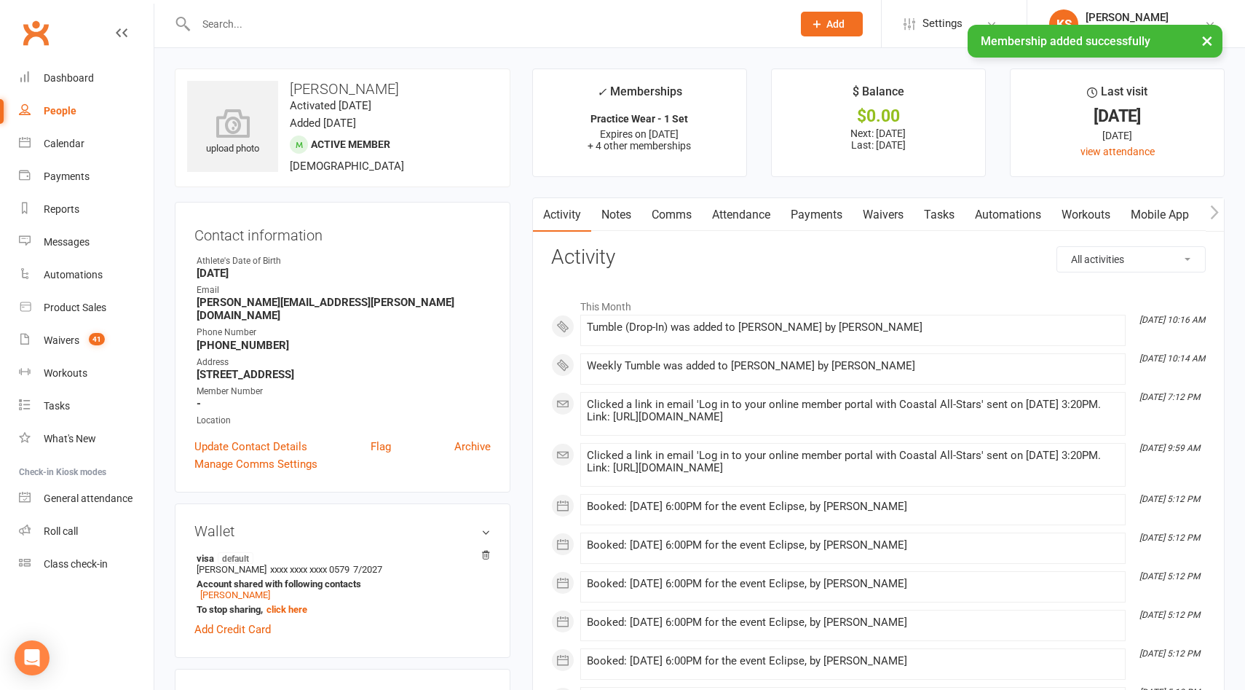
click at [826, 211] on link "Payments" at bounding box center [817, 215] width 72 height 34
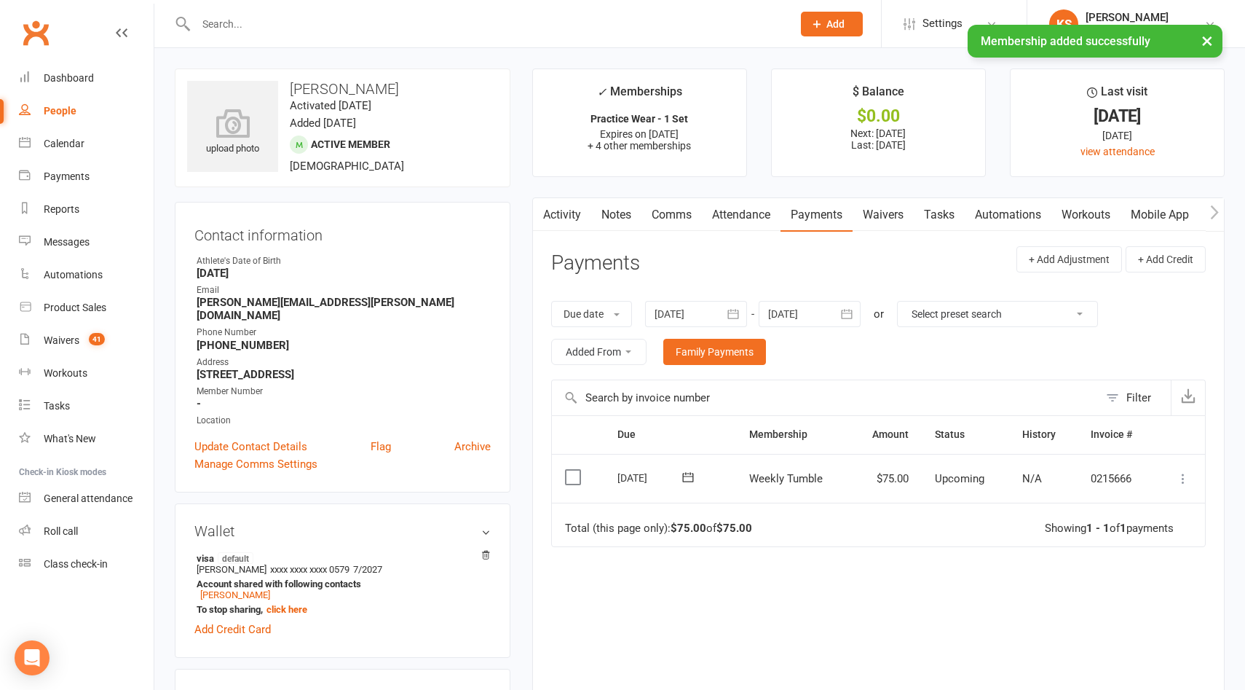
click at [1182, 477] on icon at bounding box center [1183, 478] width 15 height 15
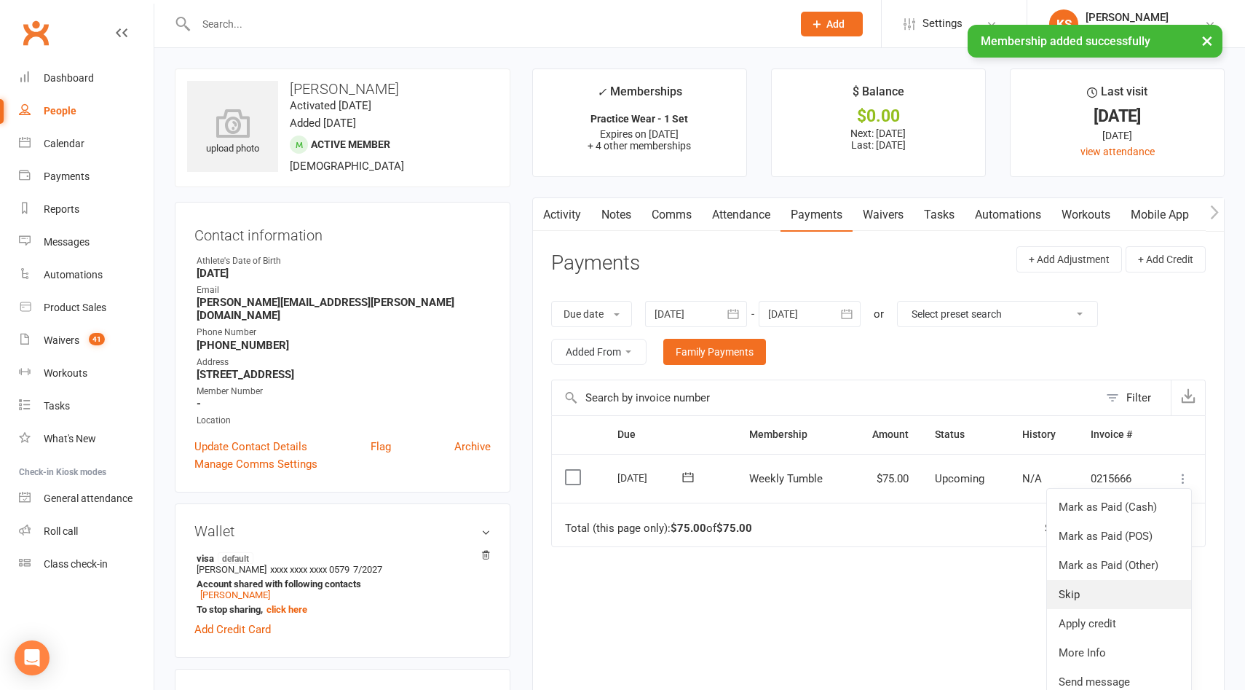
click at [1114, 591] on link "Skip" at bounding box center [1119, 594] width 144 height 29
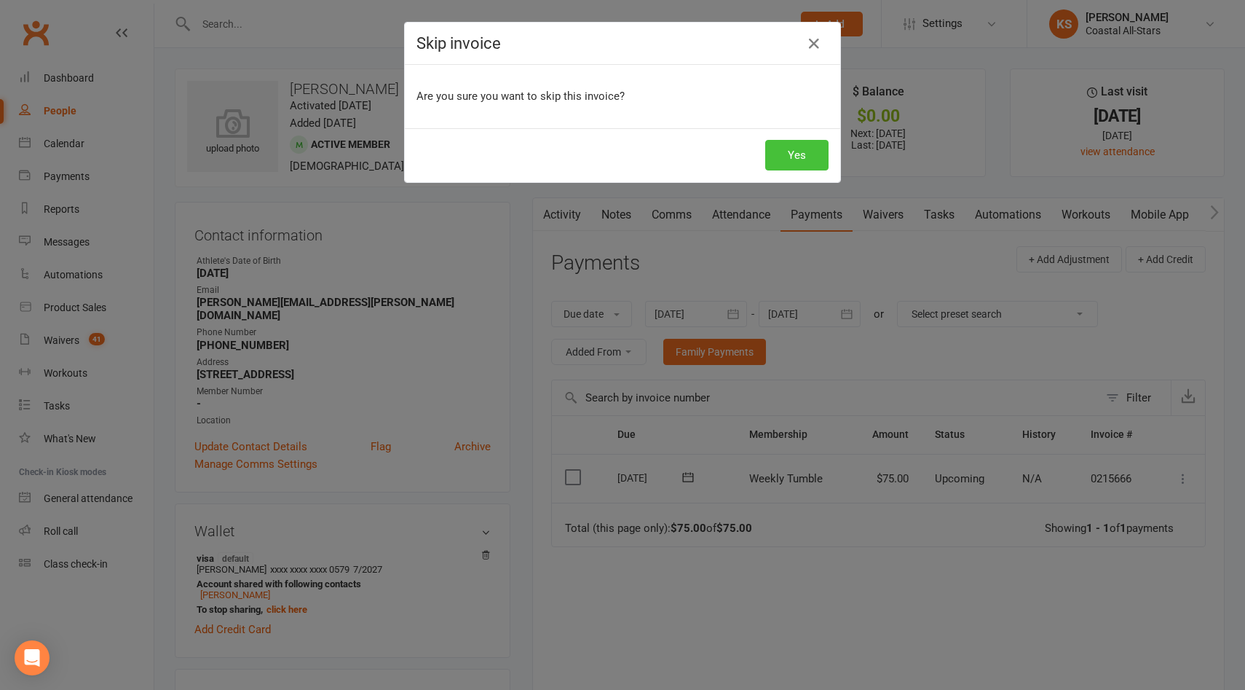
click at [795, 157] on button "Yes" at bounding box center [796, 155] width 63 height 31
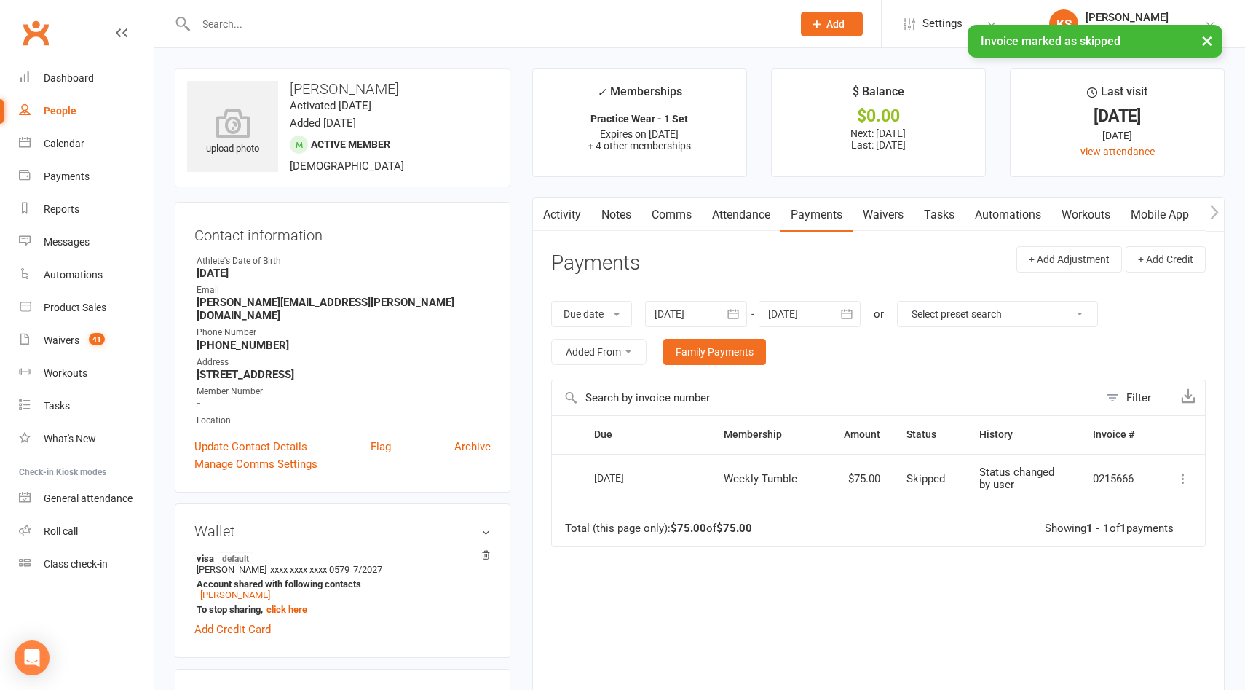
click at [811, 315] on div at bounding box center [810, 314] width 102 height 26
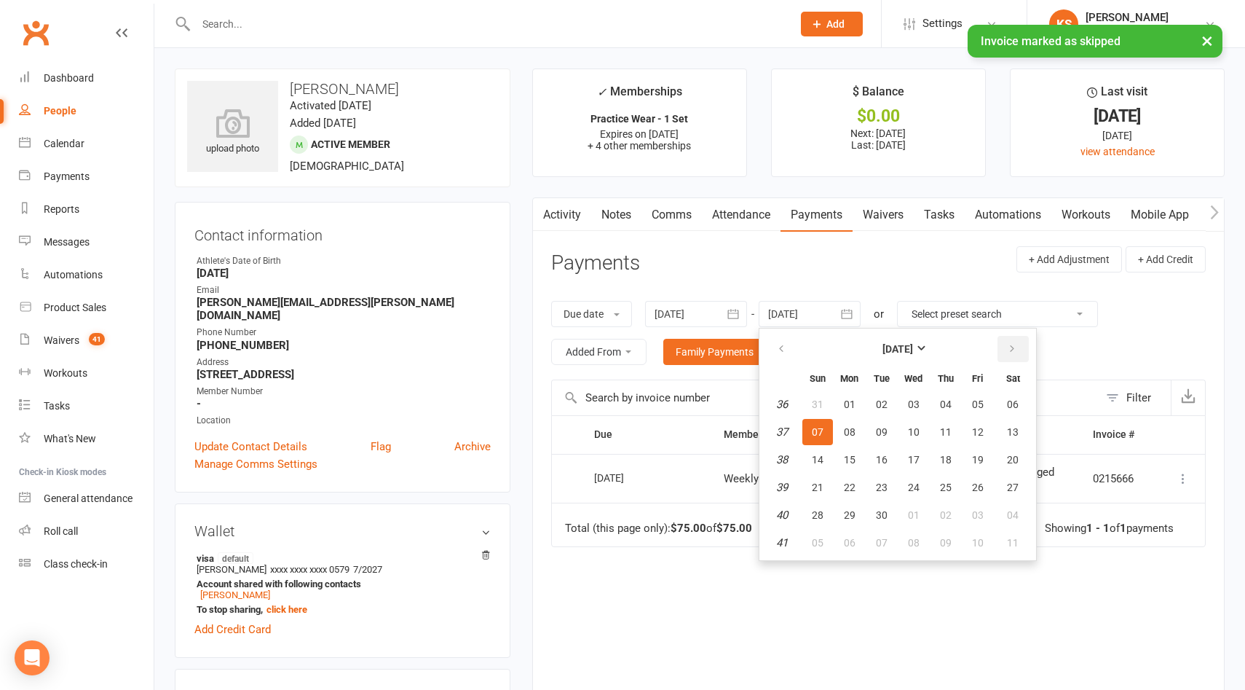
click at [1009, 347] on icon "button" at bounding box center [1012, 349] width 10 height 12
click at [819, 539] on span "30" at bounding box center [818, 543] width 12 height 12
type input "30 Nov 2025"
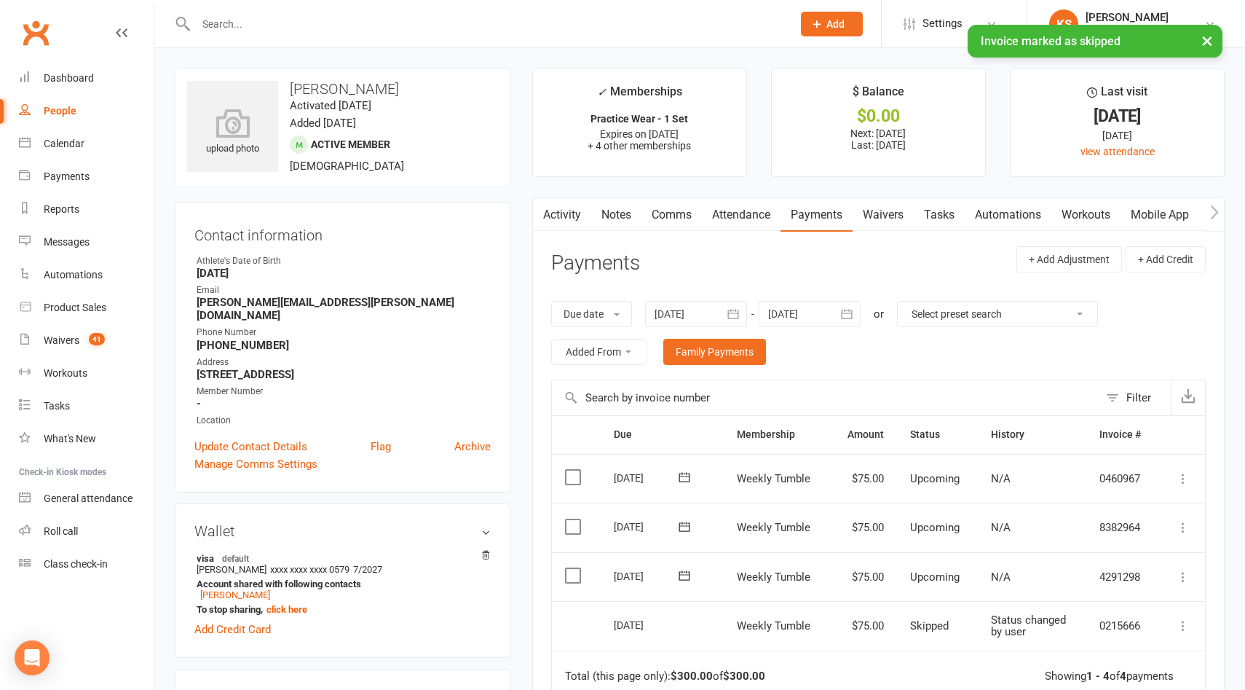
scroll to position [54, 0]
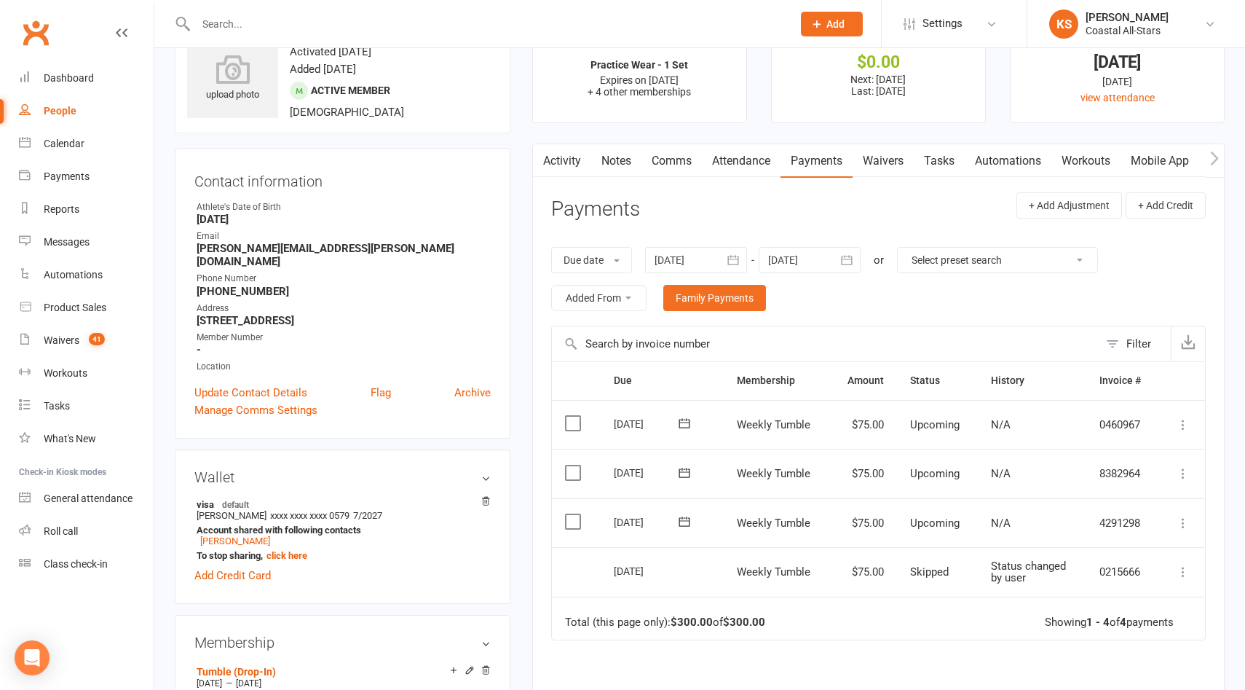
click at [1183, 521] on icon at bounding box center [1183, 523] width 15 height 15
click at [1092, 636] on link "Skip" at bounding box center [1106, 638] width 172 height 29
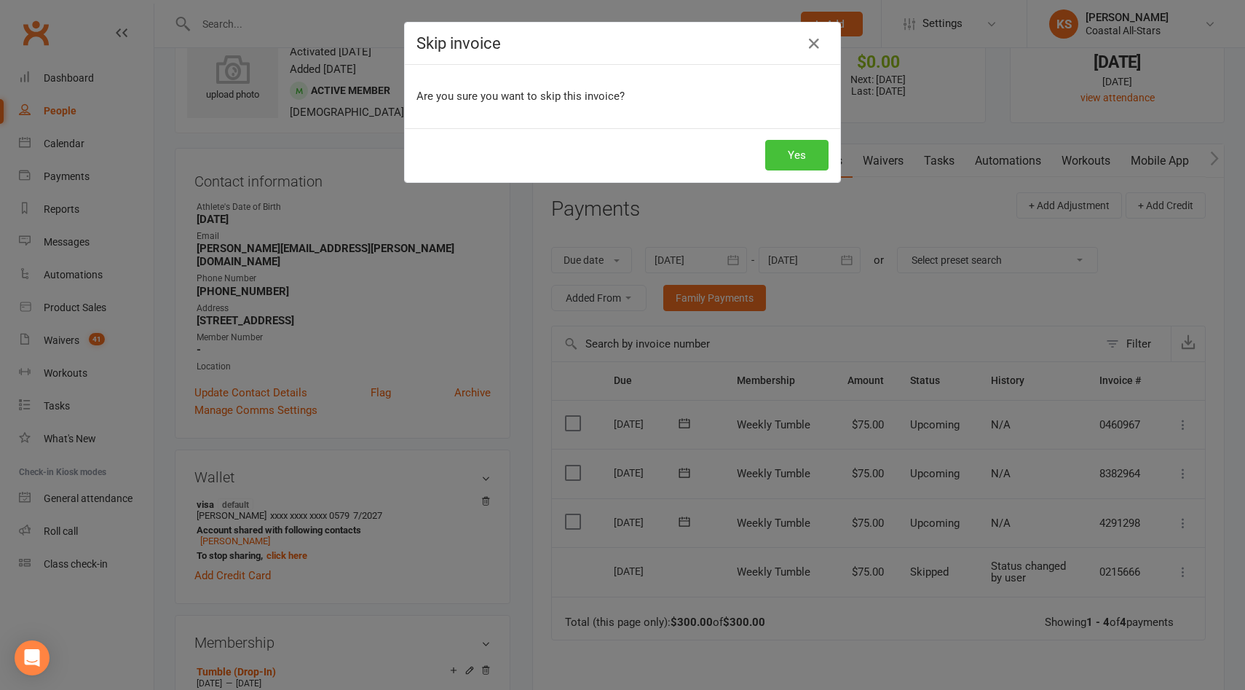
click at [790, 153] on button "Yes" at bounding box center [796, 155] width 63 height 31
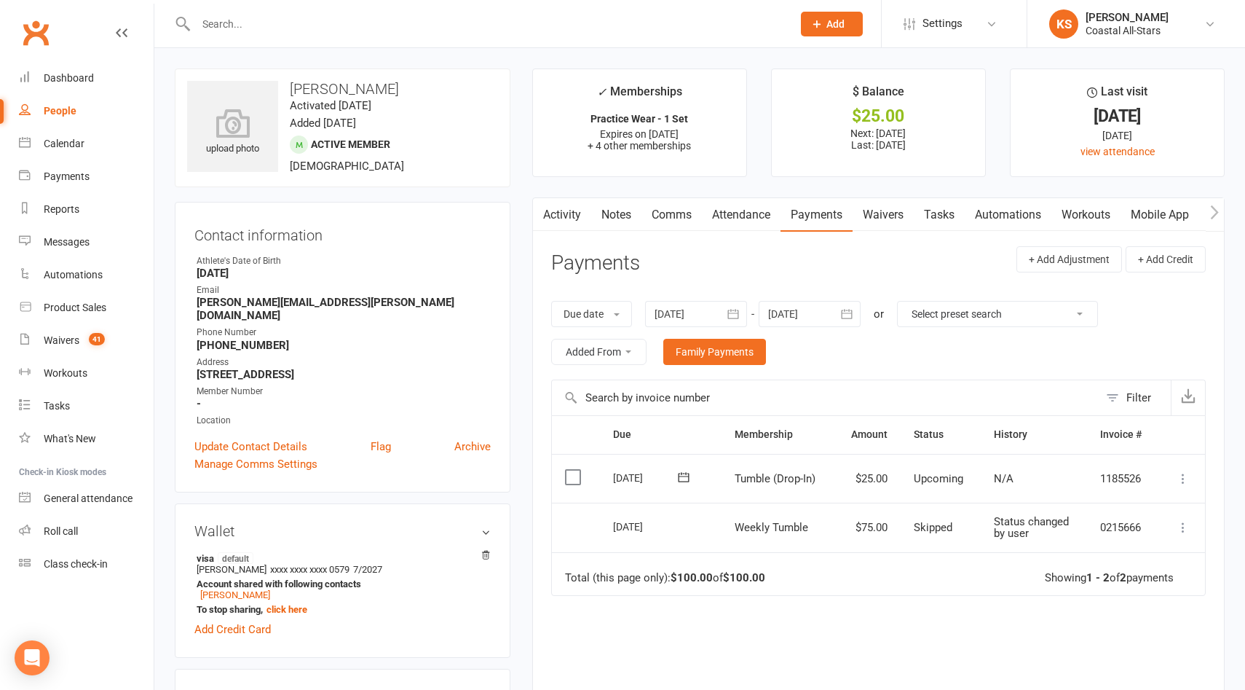
click at [1189, 478] on icon at bounding box center [1183, 478] width 15 height 15
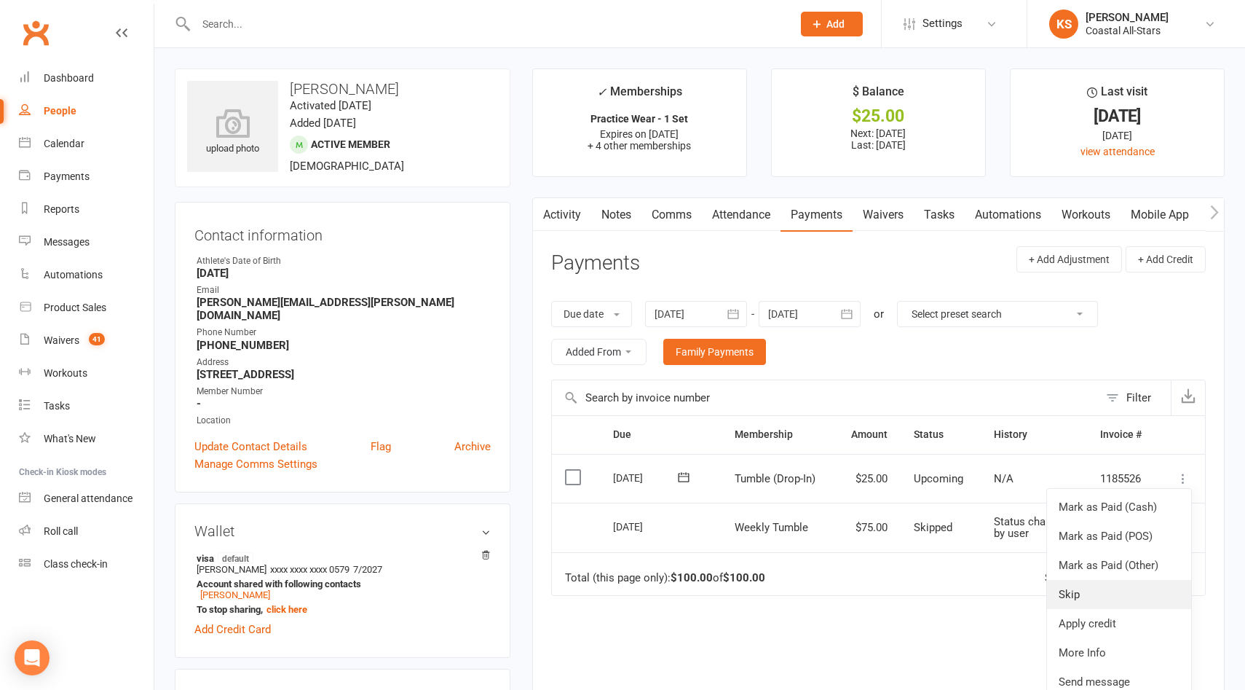
click at [1108, 594] on link "Skip" at bounding box center [1119, 594] width 144 height 29
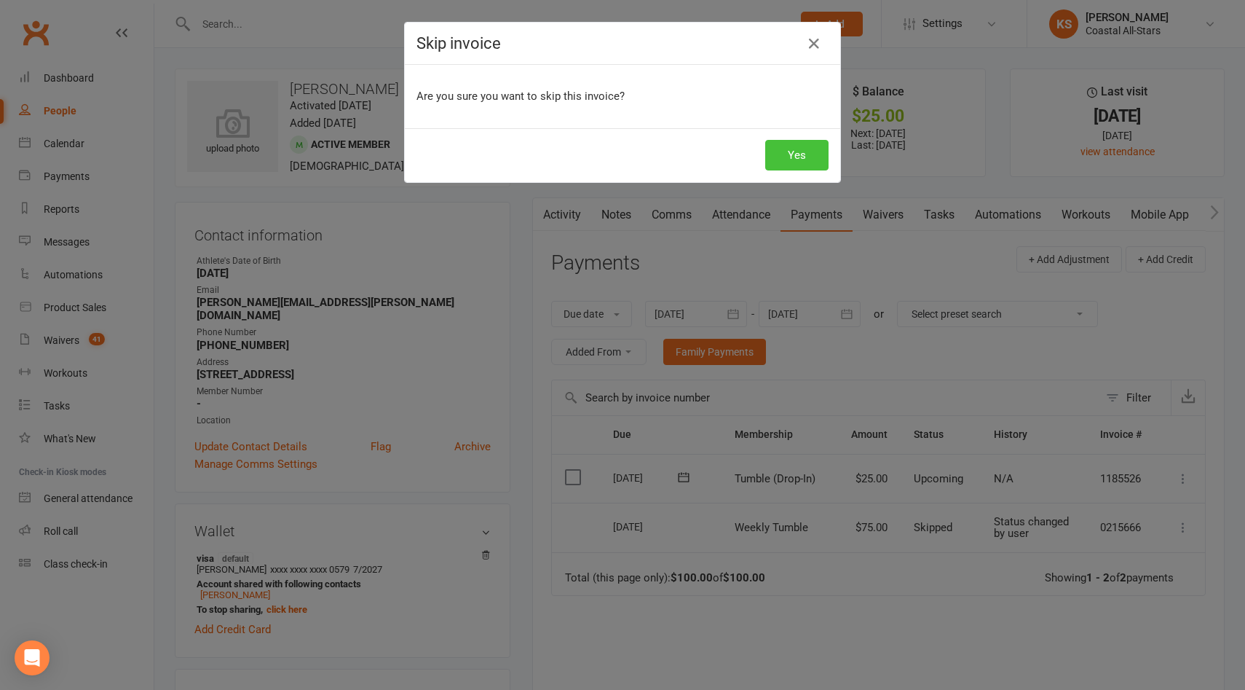
click at [795, 146] on button "Yes" at bounding box center [796, 155] width 63 height 31
